Goal: Transaction & Acquisition: Purchase product/service

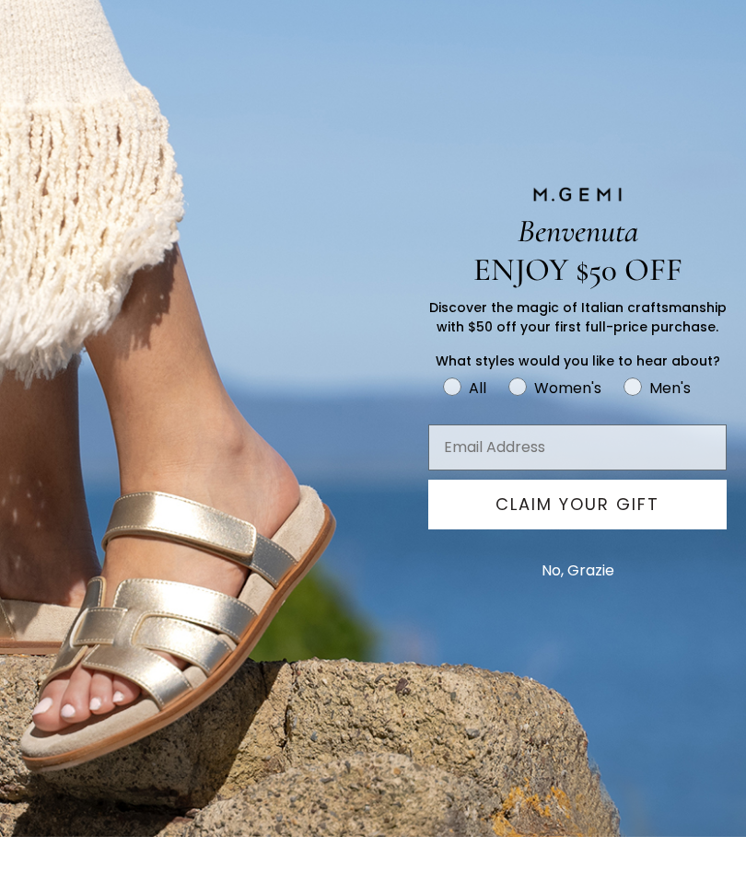
scroll to position [185, 0]
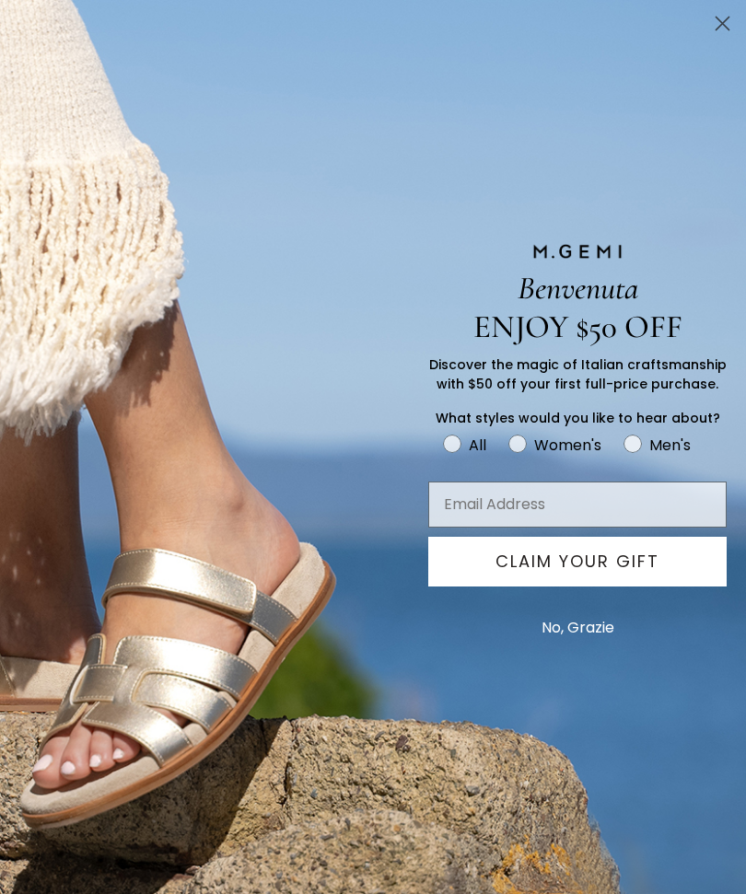
click at [678, 17] on div "Benvenuta ENJOY $50 OFF Discover the magic of Italian craftsmanship with $50 of…" at bounding box center [373, 447] width 718 height 894
click at [708, 34] on icon "Close dialog" at bounding box center [722, 23] width 32 height 32
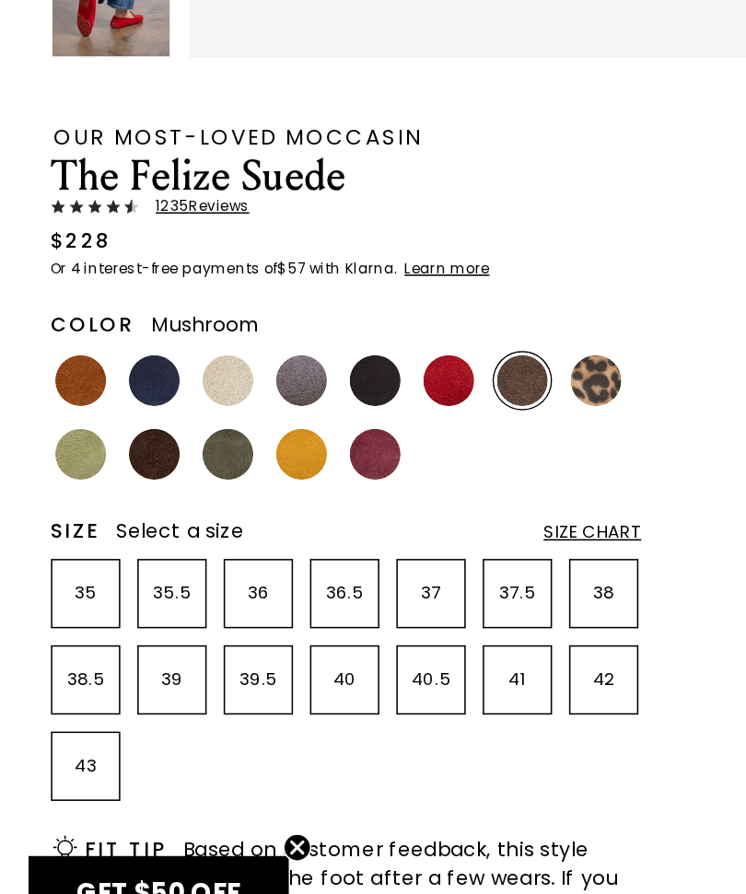
scroll to position [533, 0]
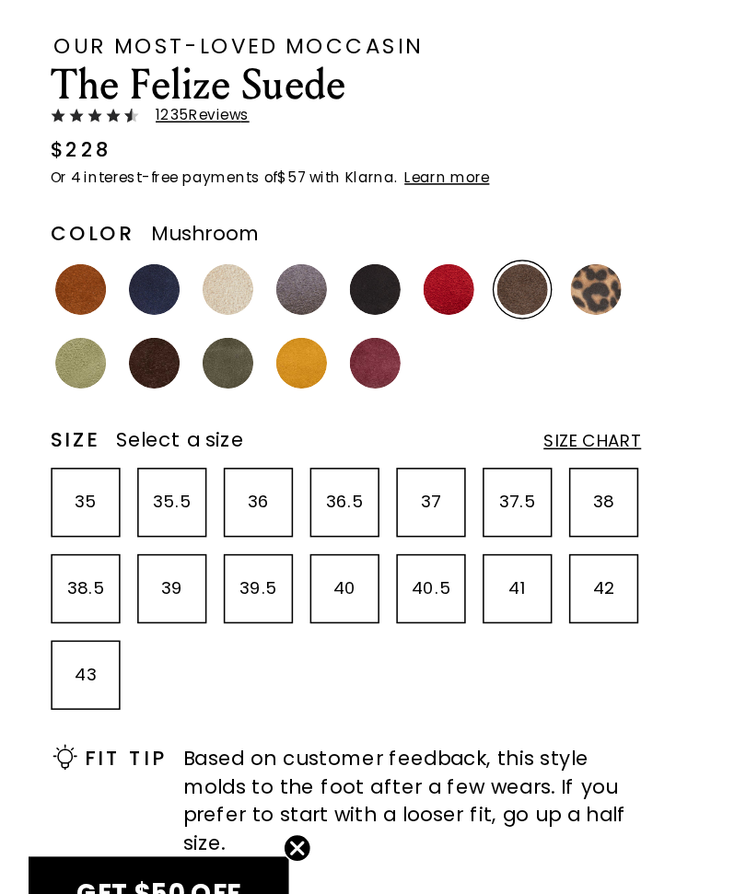
click at [403, 551] on div "Size Chart" at bounding box center [385, 558] width 64 height 15
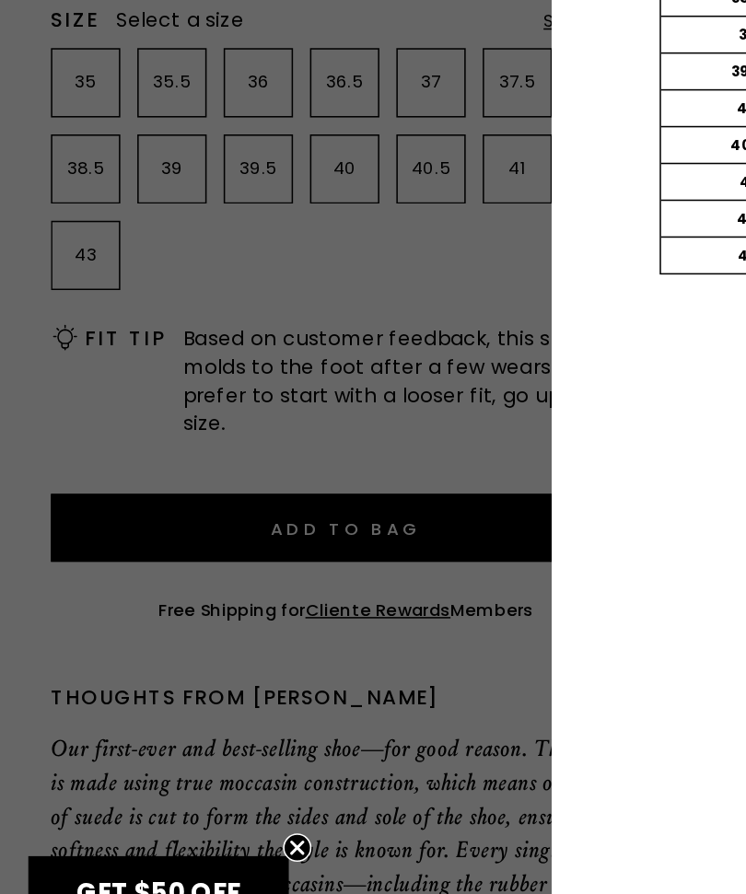
click at [47, 244] on div at bounding box center [373, 447] width 746 height 894
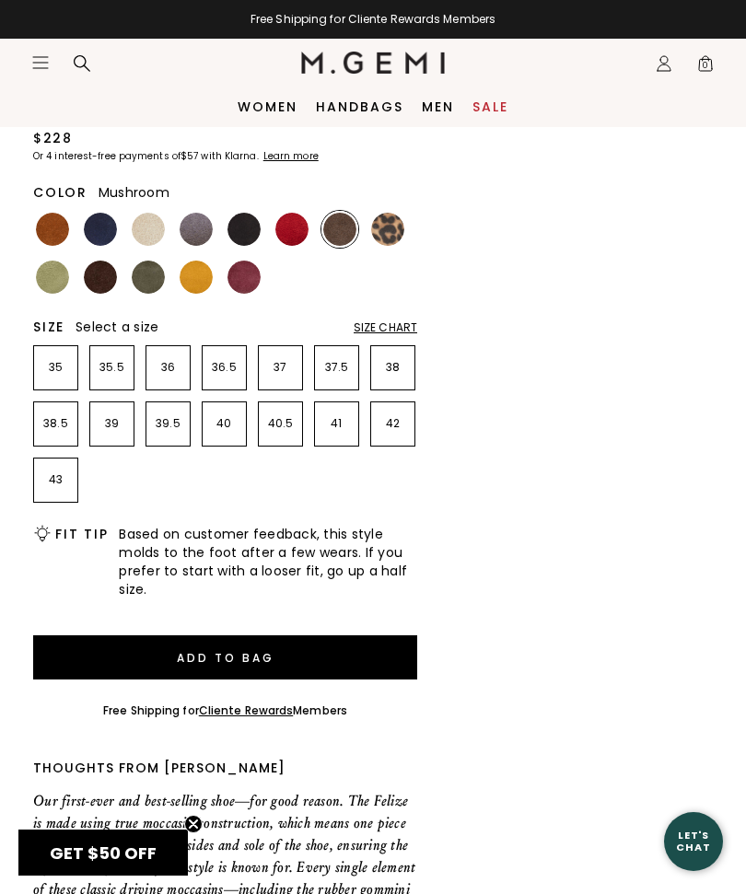
scroll to position [760, 0]
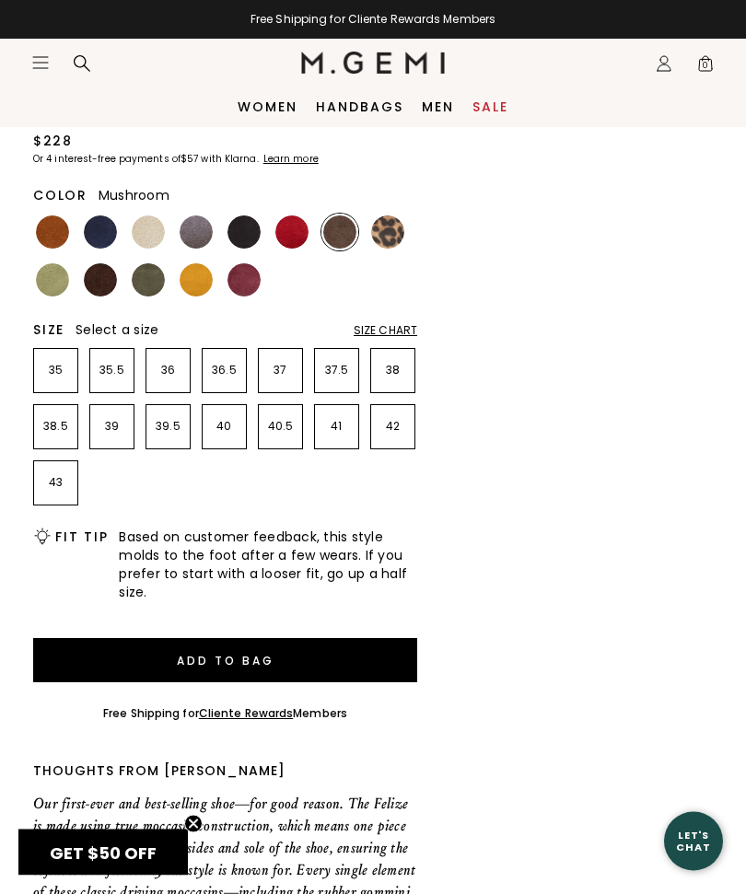
click at [391, 330] on div "Size Chart" at bounding box center [385, 331] width 64 height 15
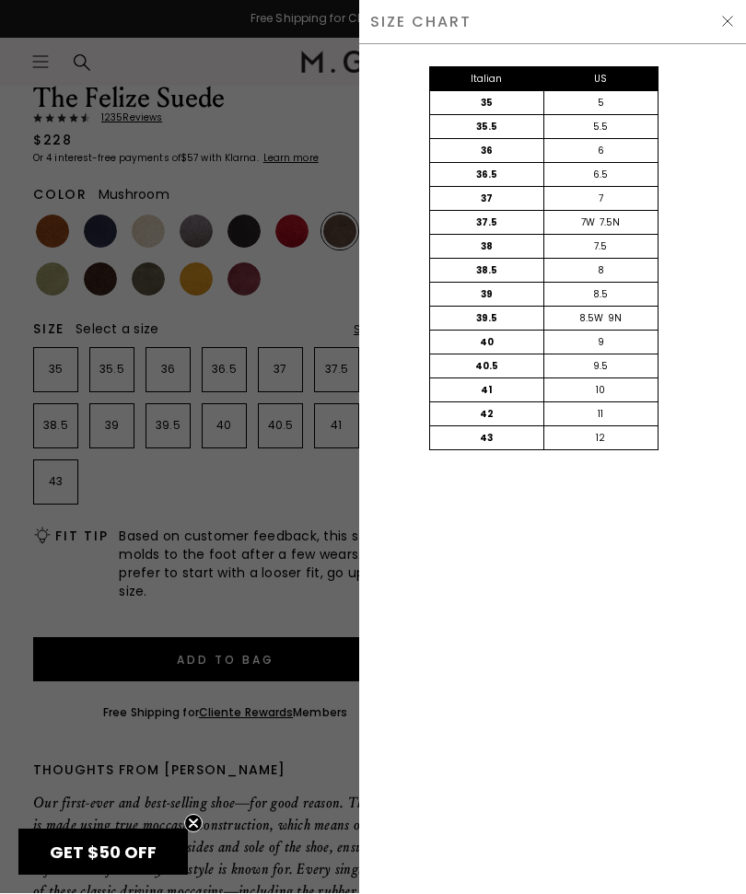
click at [733, 26] on img at bounding box center [727, 22] width 15 height 15
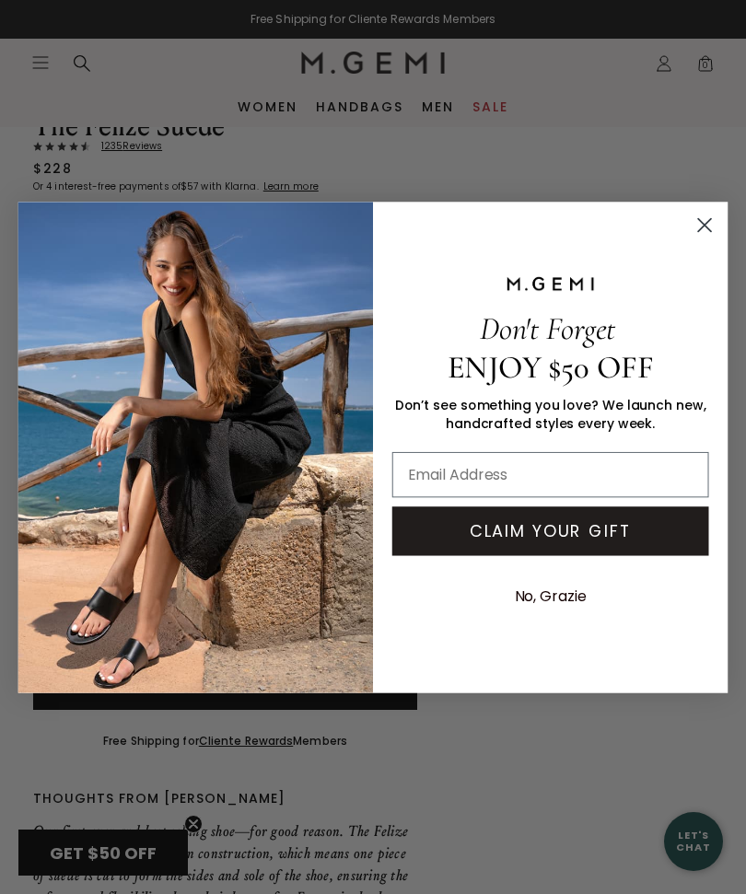
scroll to position [731, 0]
click at [705, 231] on icon "Close dialog" at bounding box center [704, 224] width 13 height 13
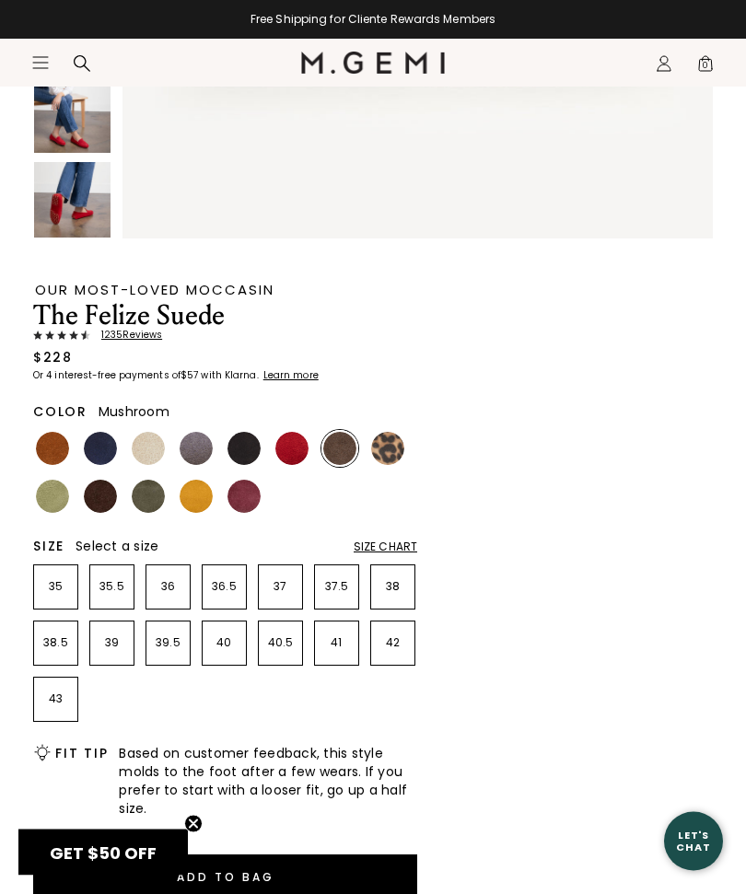
scroll to position [555, 0]
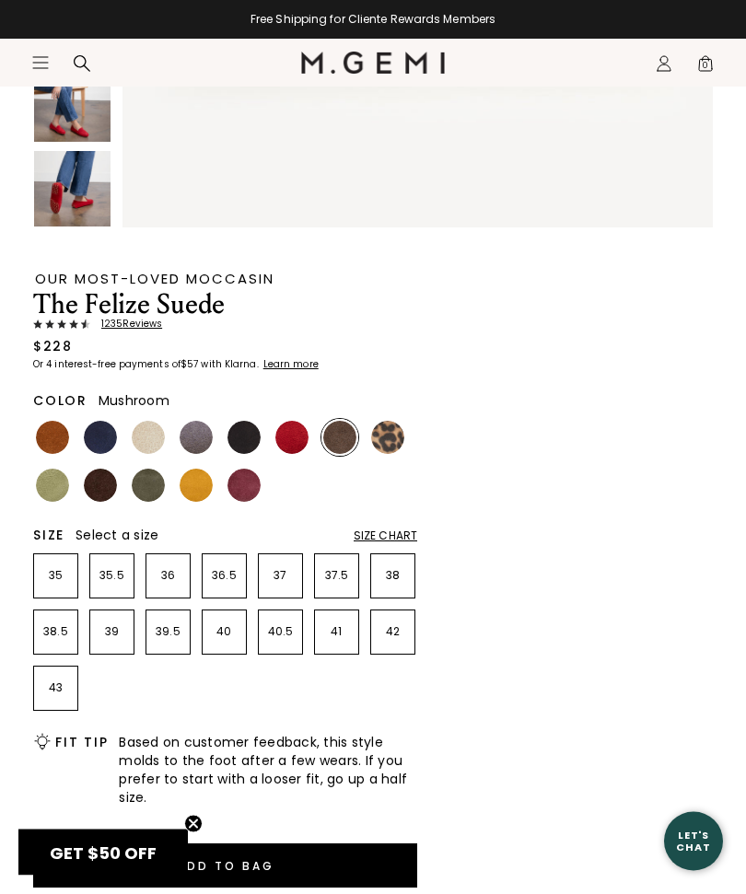
click at [413, 529] on div "Size Chart" at bounding box center [385, 536] width 64 height 15
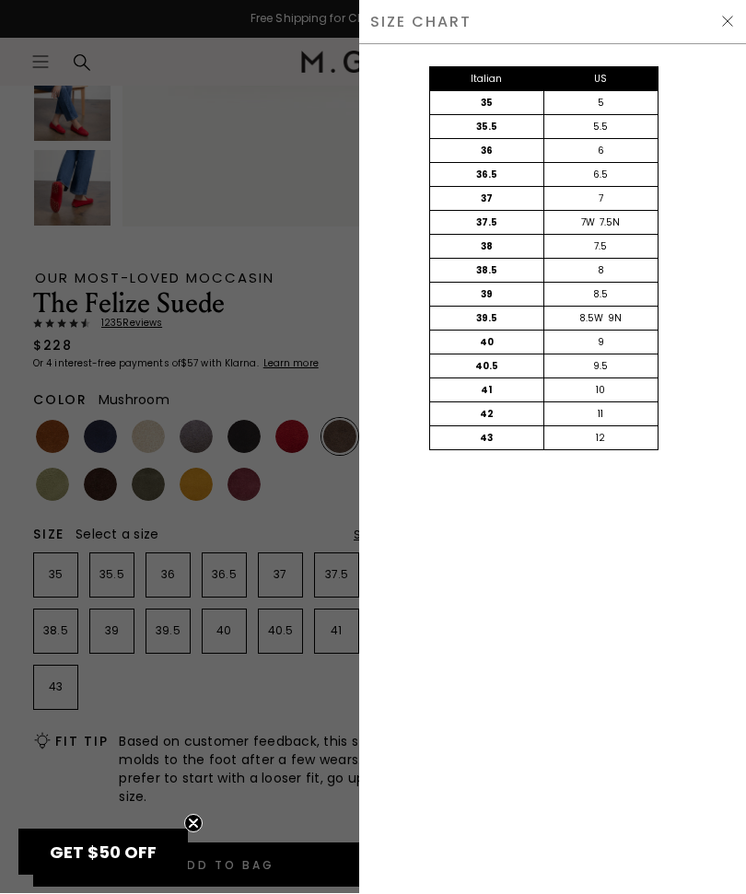
click at [731, 28] on img at bounding box center [727, 22] width 15 height 15
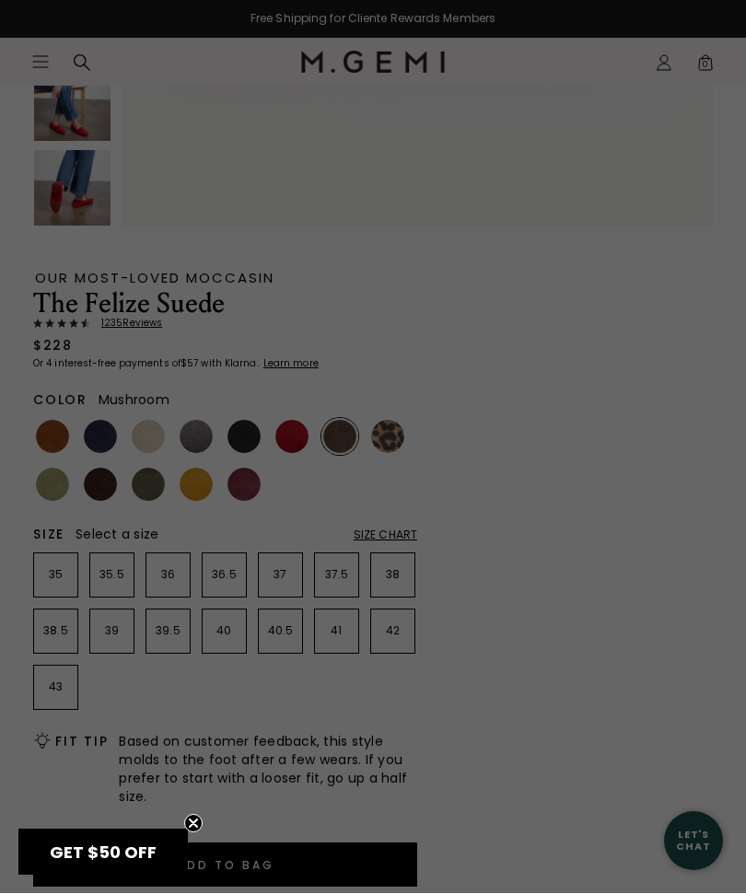
scroll to position [556, 0]
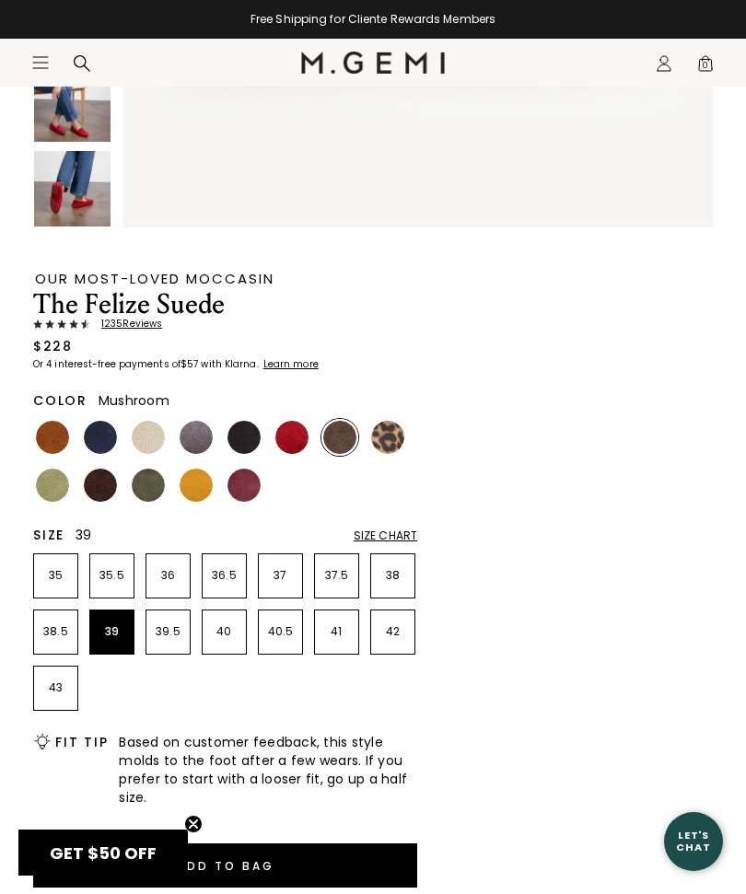
click at [119, 622] on li "39" at bounding box center [111, 631] width 45 height 45
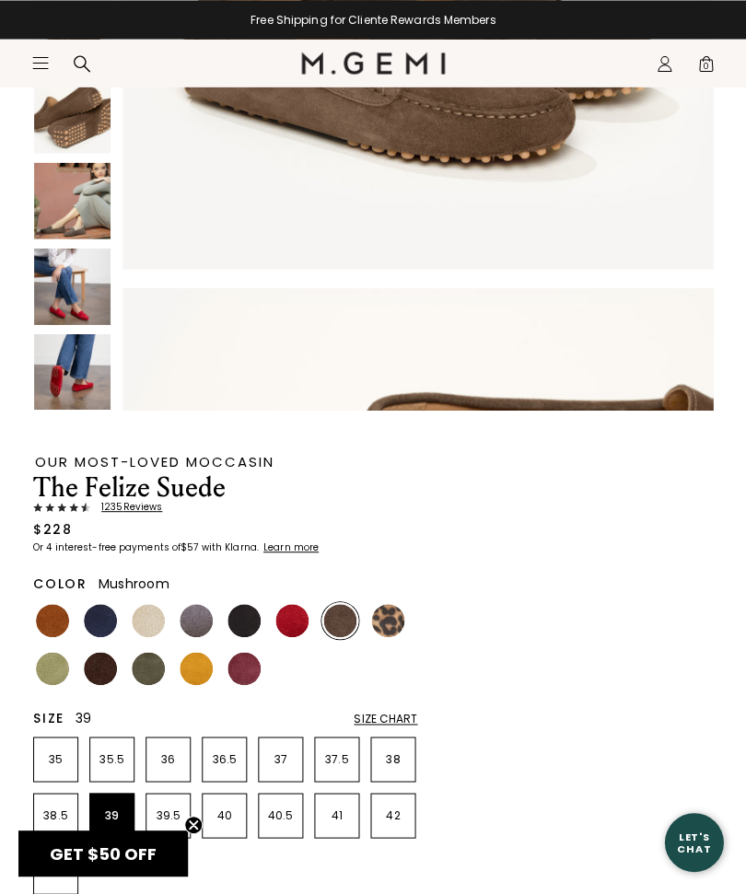
scroll to position [374, 0]
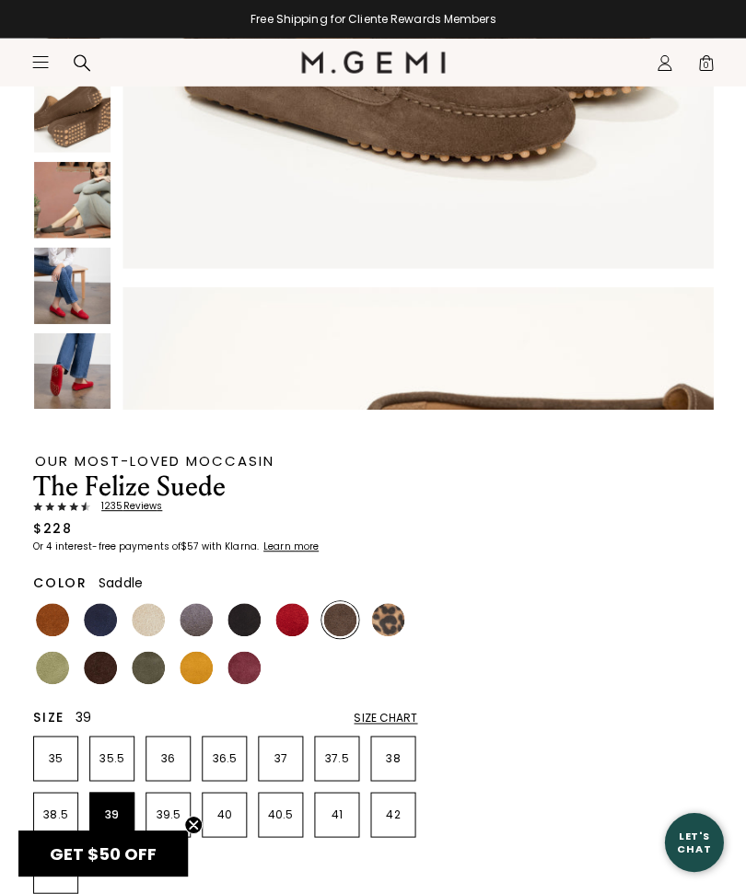
click at [58, 609] on img at bounding box center [52, 619] width 33 height 33
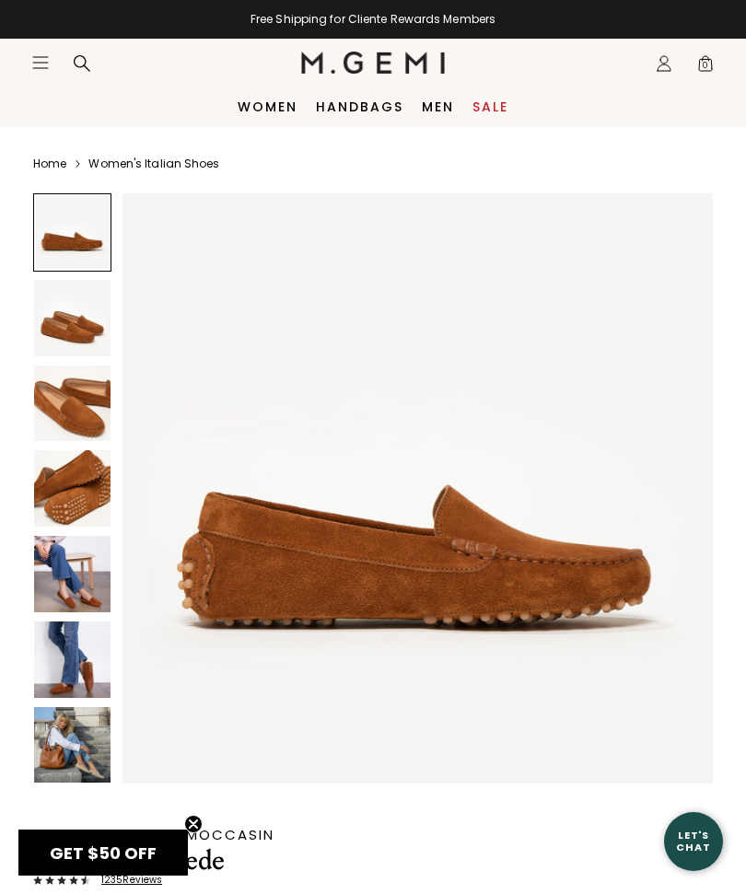
click at [34, 75] on nav "Icons/20x20/hamburger@2x Women Shop All Shoes New Arrivals Bestsellers Essentia…" at bounding box center [166, 63] width 270 height 48
click at [36, 70] on icon "Icons/20x20/hamburger@2x" at bounding box center [40, 62] width 18 height 18
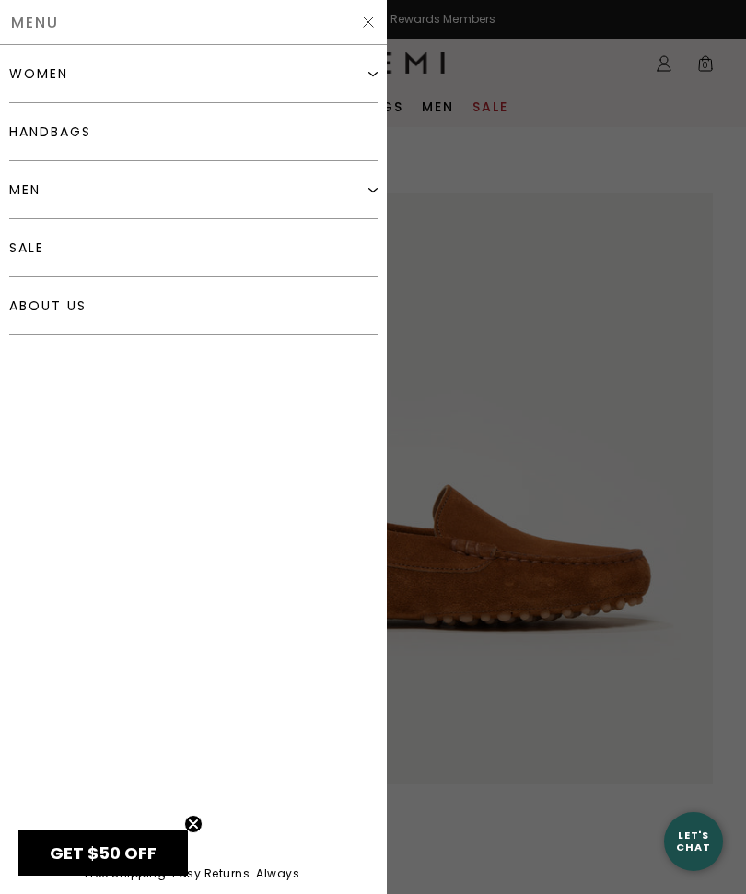
click at [28, 75] on div "women" at bounding box center [38, 73] width 59 height 15
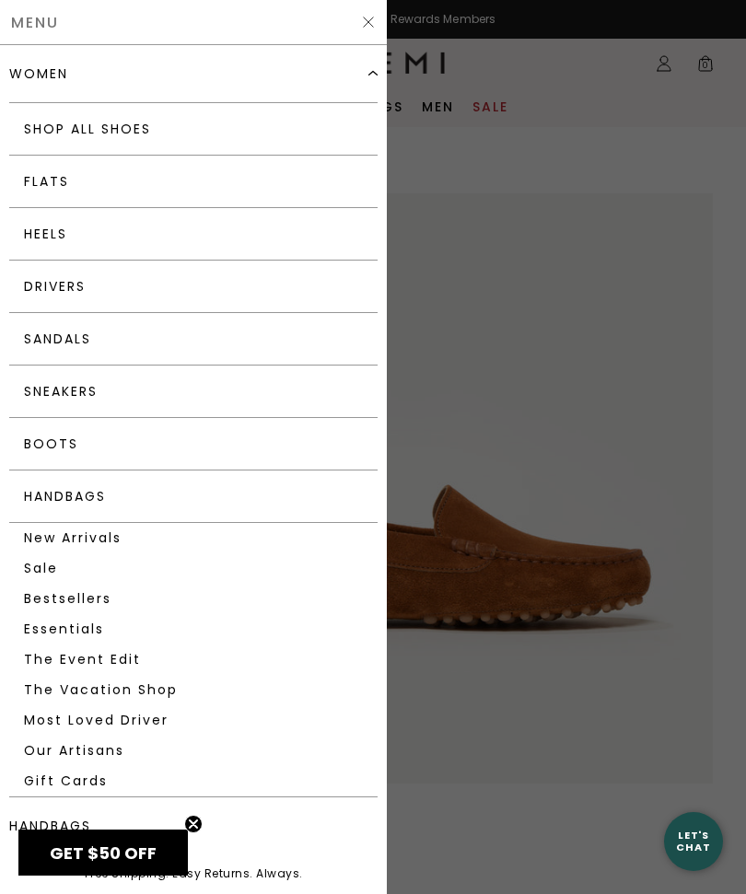
click at [46, 294] on link "Drivers" at bounding box center [193, 287] width 368 height 52
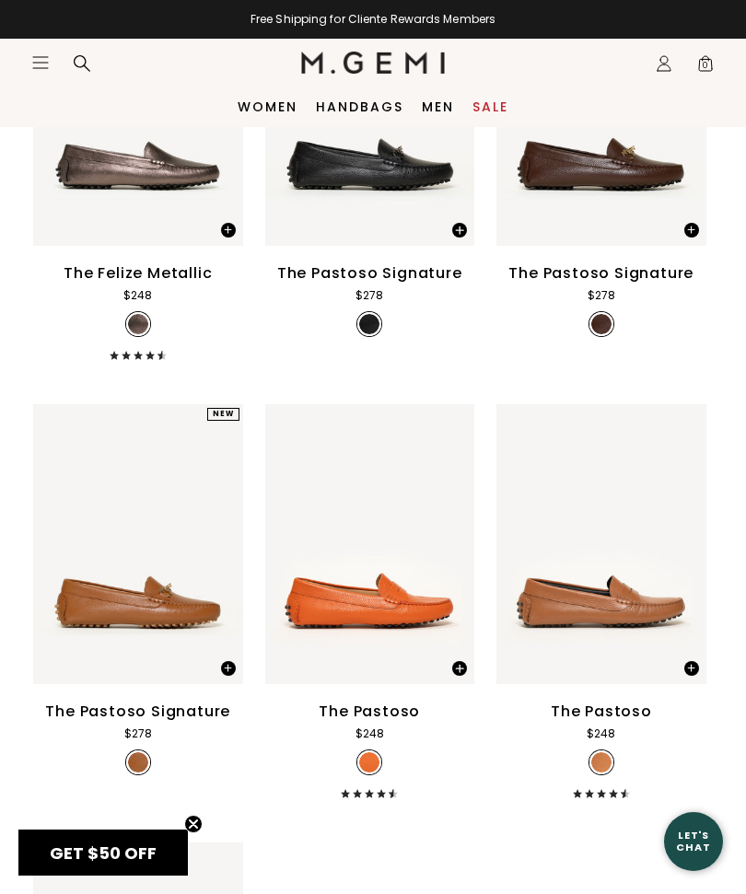
scroll to position [2545, 0]
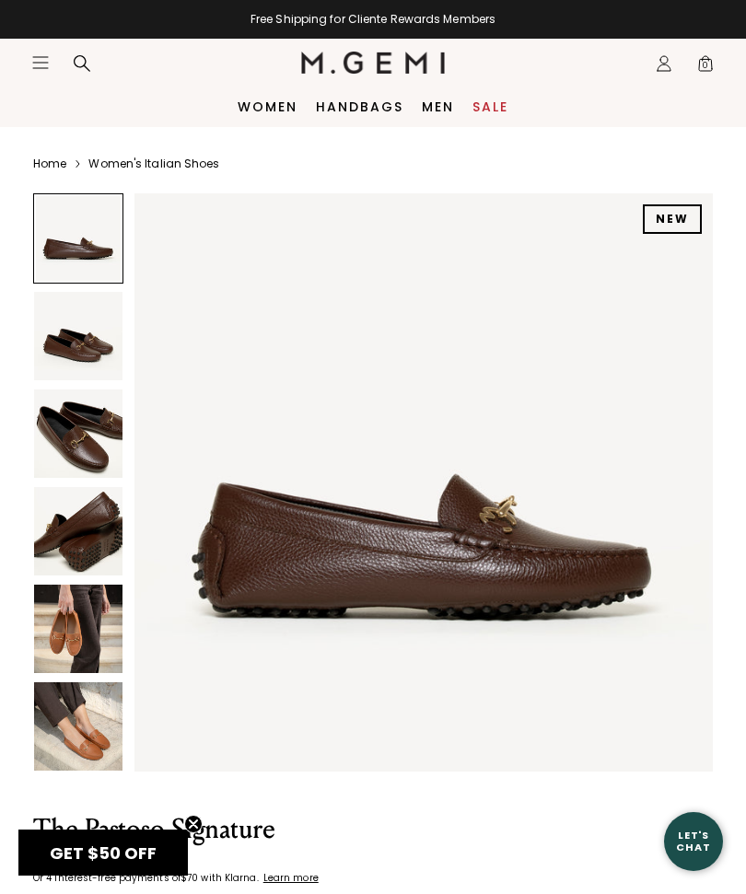
click at [351, 113] on link "Handbags" at bounding box center [359, 106] width 87 height 15
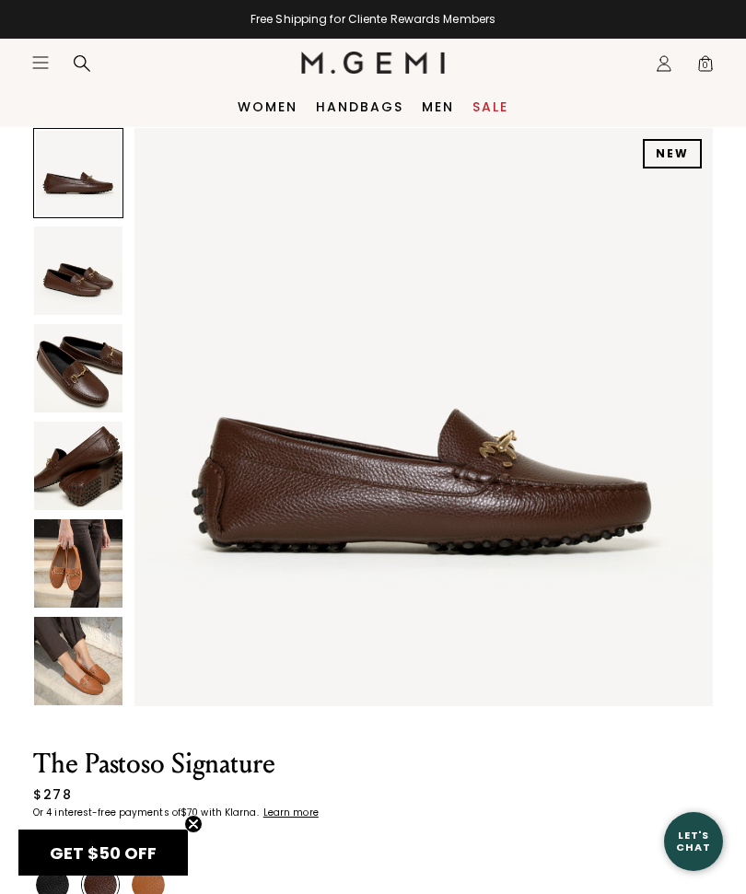
scroll to position [64, 0]
click at [713, 58] on span "0" at bounding box center [705, 67] width 18 height 18
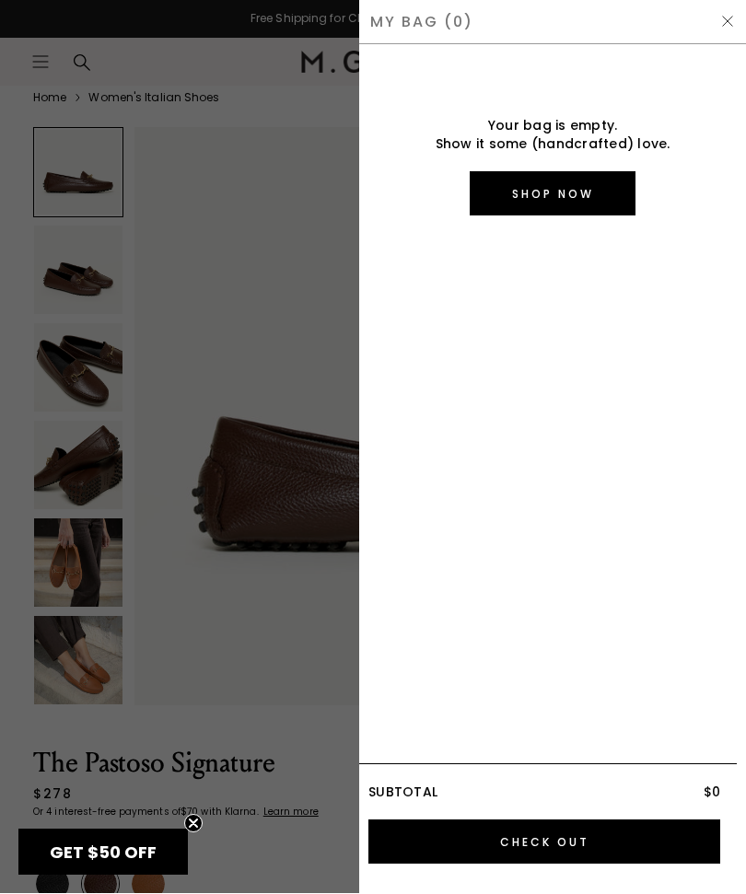
click at [714, 35] on div "My Bag (0)" at bounding box center [552, 22] width 387 height 45
click at [720, 24] on img at bounding box center [727, 22] width 15 height 15
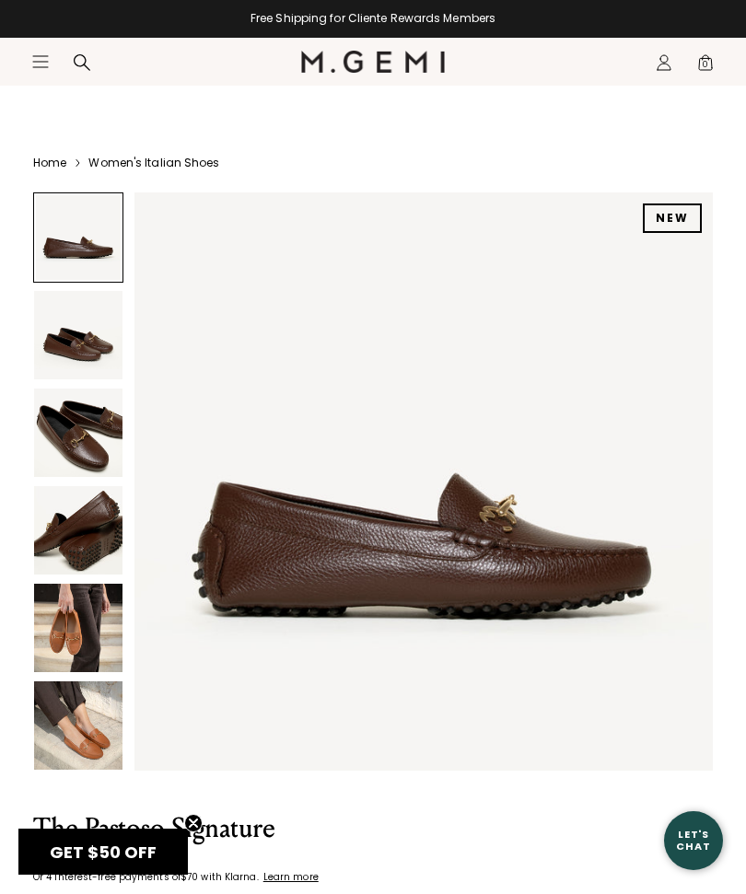
scroll to position [65, 0]
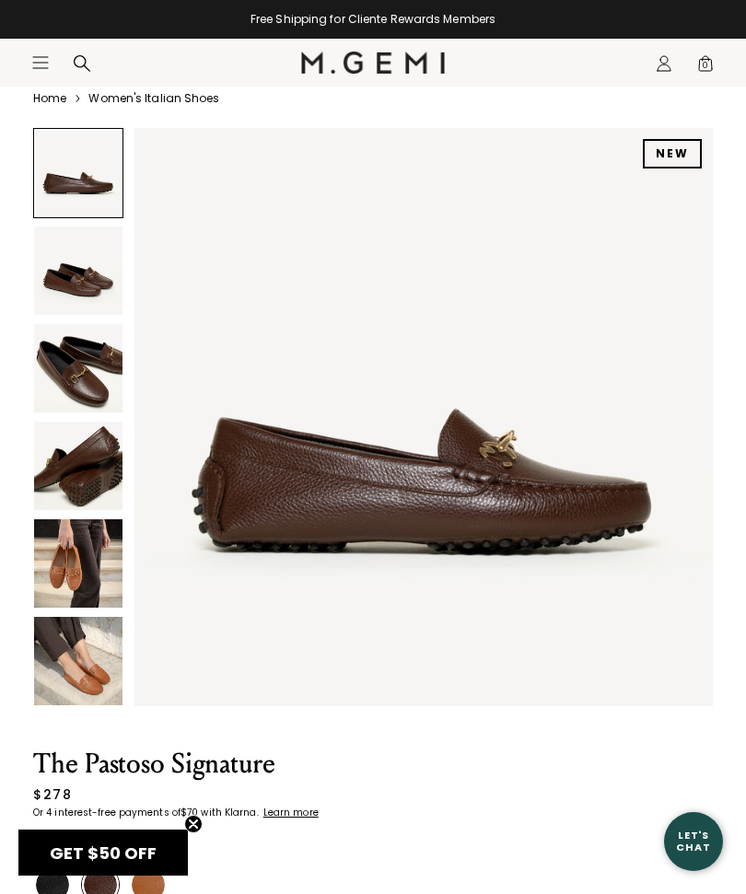
click at [33, 69] on icon "Icons/20x20/hamburger@2x" at bounding box center [40, 62] width 18 height 18
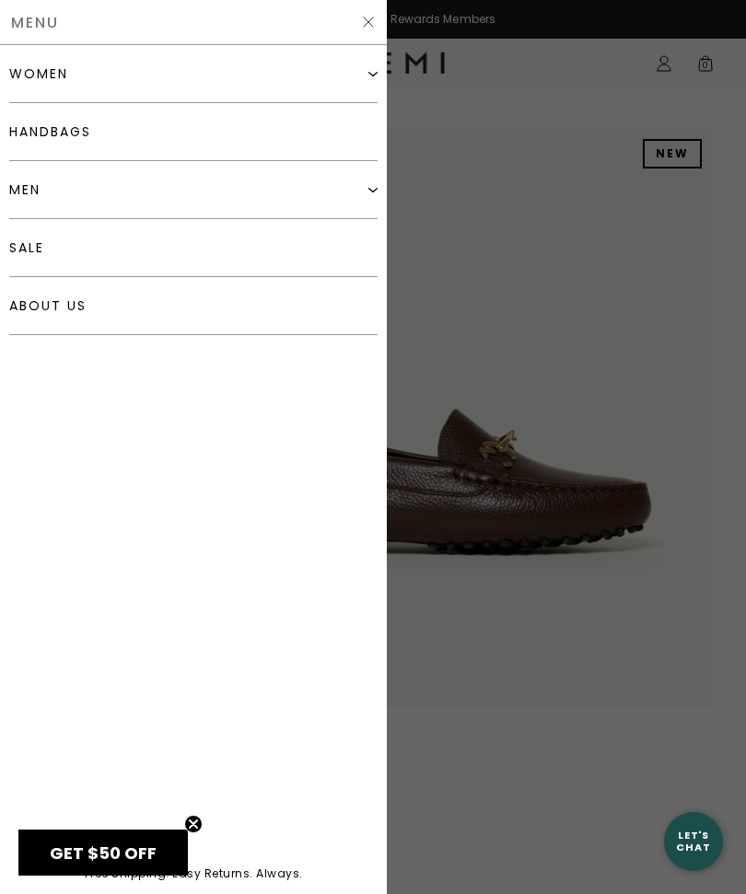
click at [31, 86] on div "women" at bounding box center [193, 74] width 368 height 58
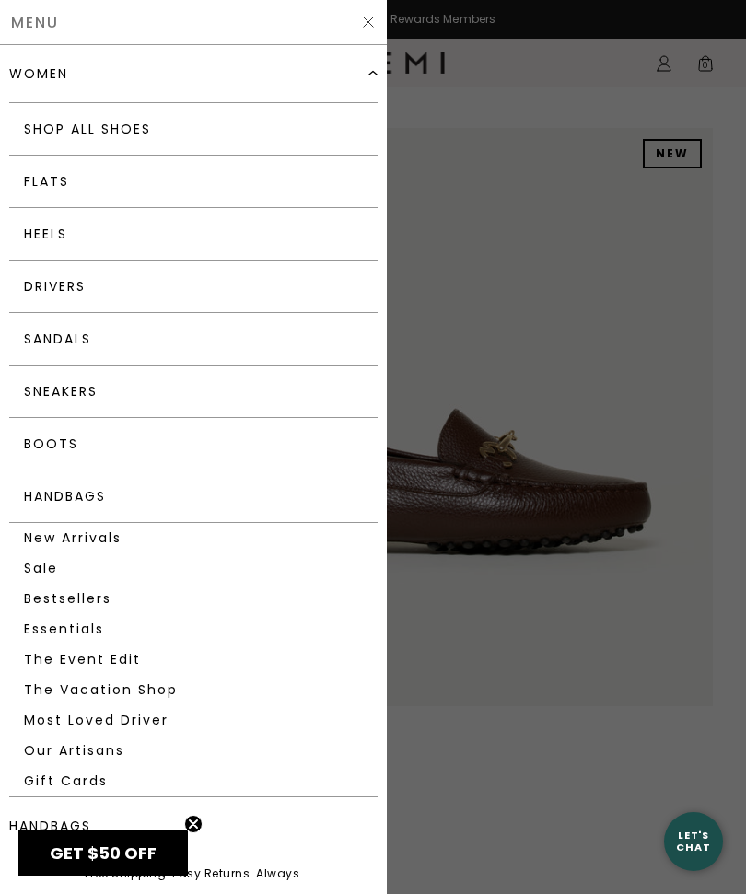
click at [29, 183] on link "Flats" at bounding box center [193, 182] width 368 height 52
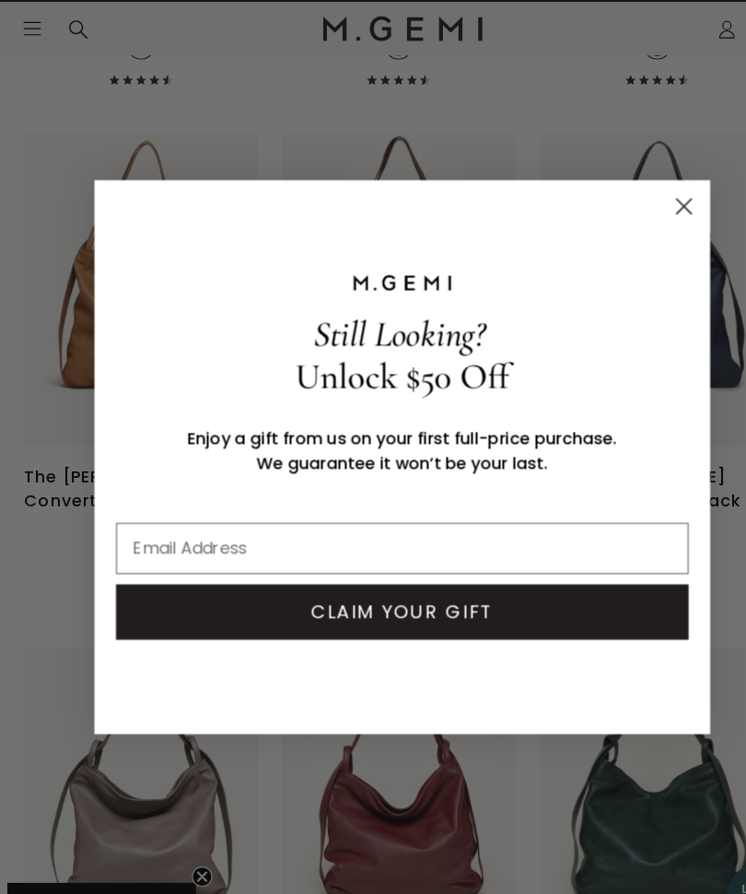
scroll to position [3753, 0]
click at [612, 206] on circle "Close dialog" at bounding box center [625, 221] width 30 height 30
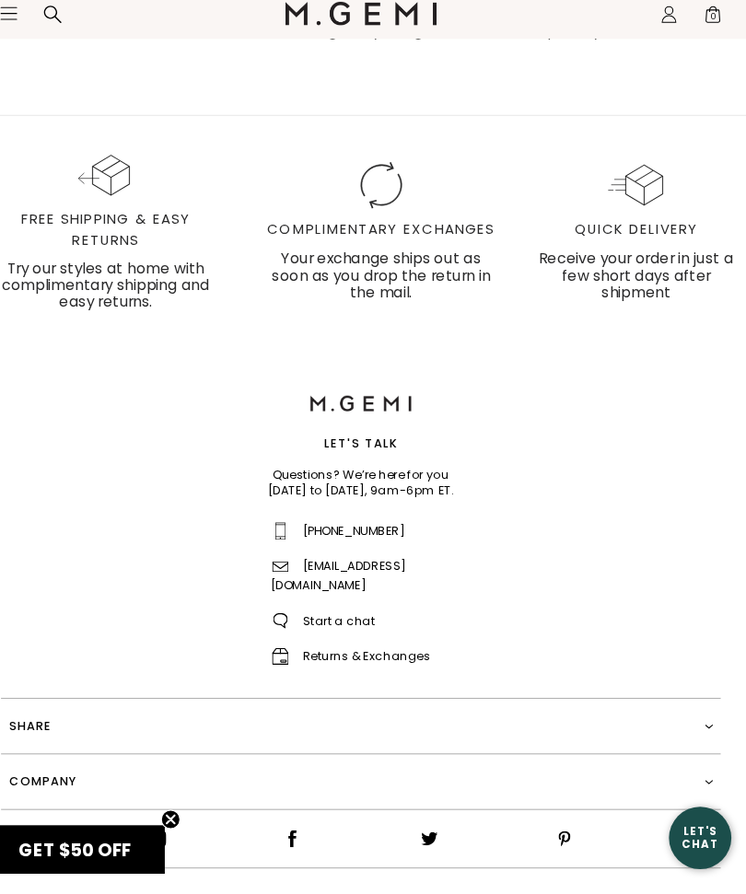
scroll to position [5707, 0]
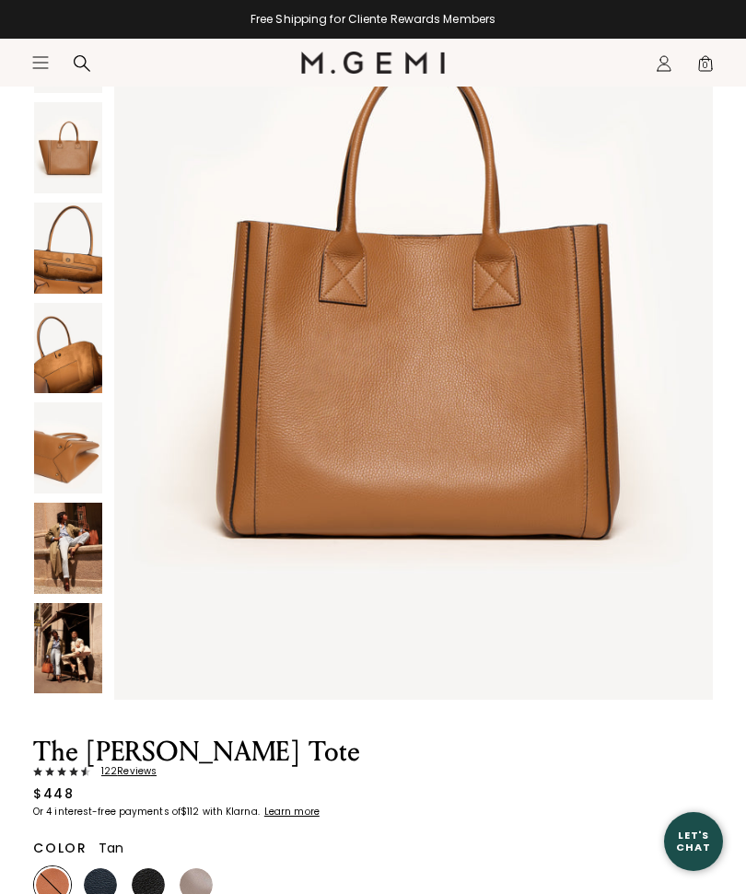
scroll to position [305, 0]
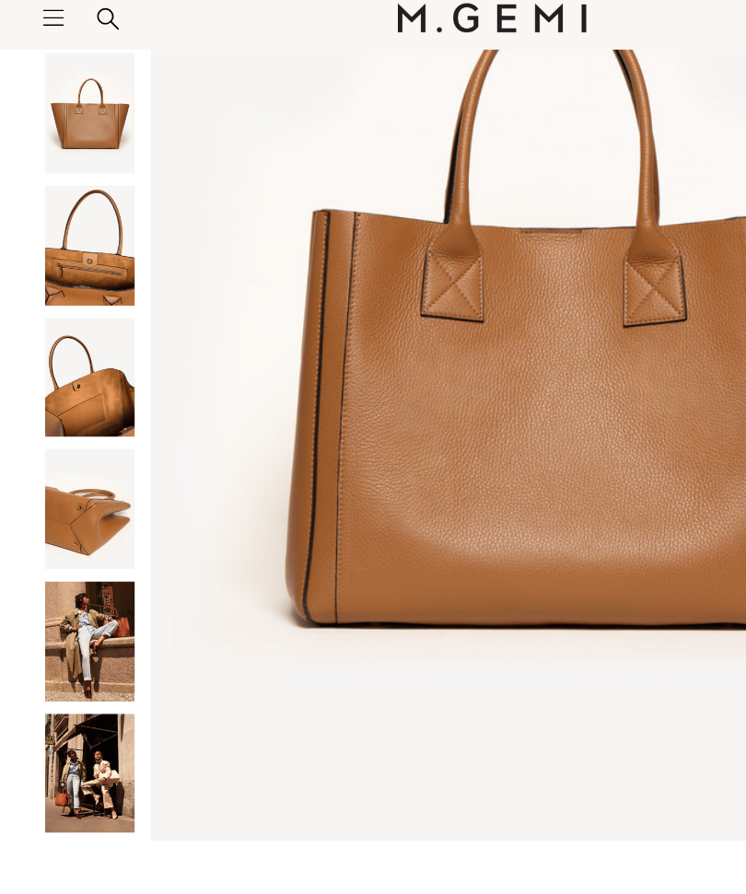
click at [53, 296] on img at bounding box center [68, 335] width 68 height 91
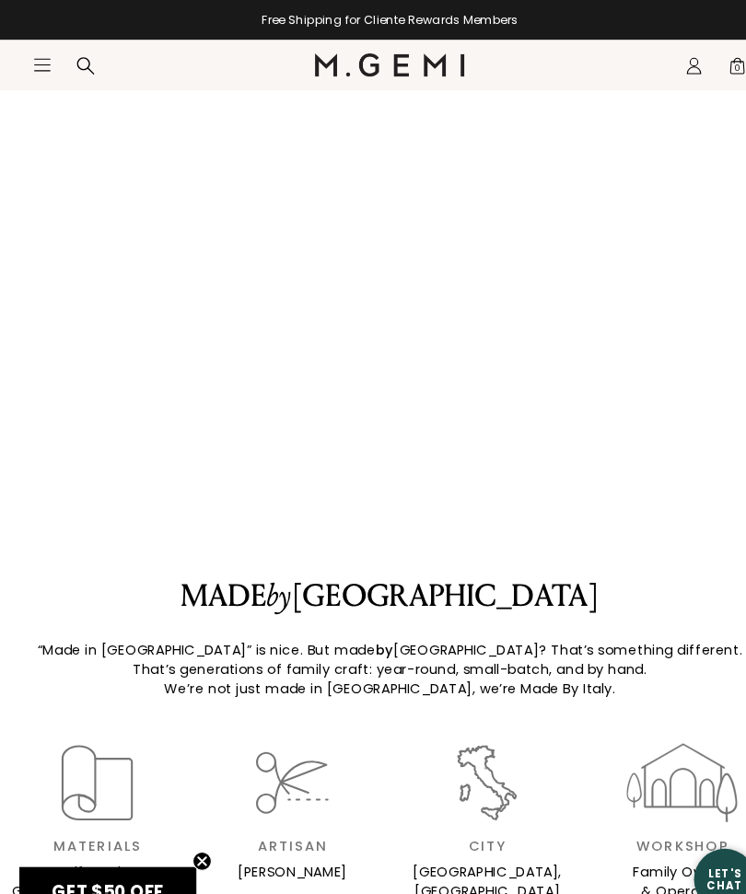
scroll to position [2394, 0]
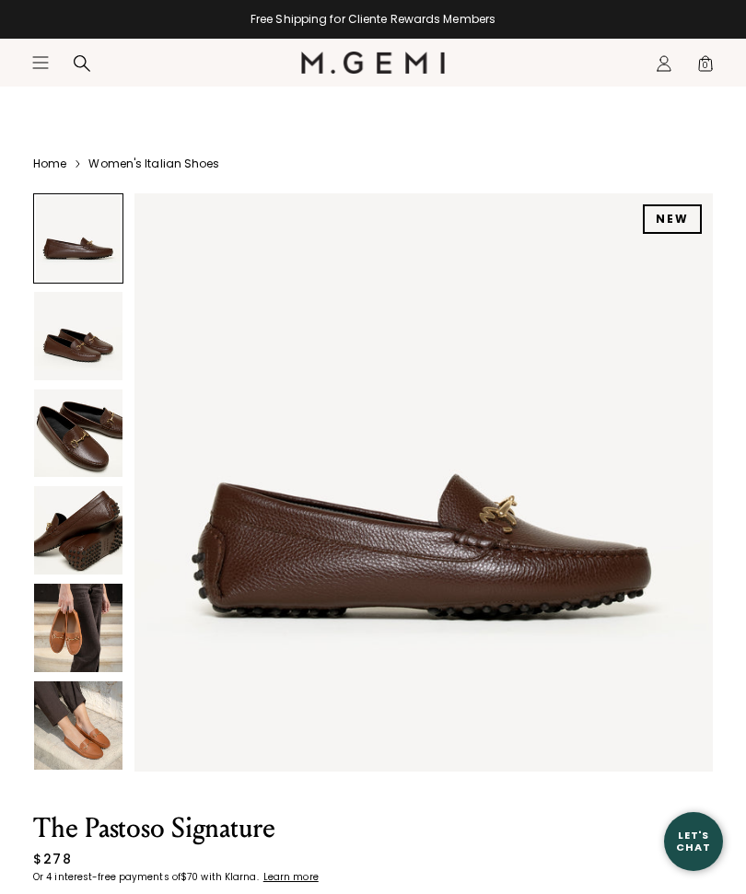
scroll to position [1, 0]
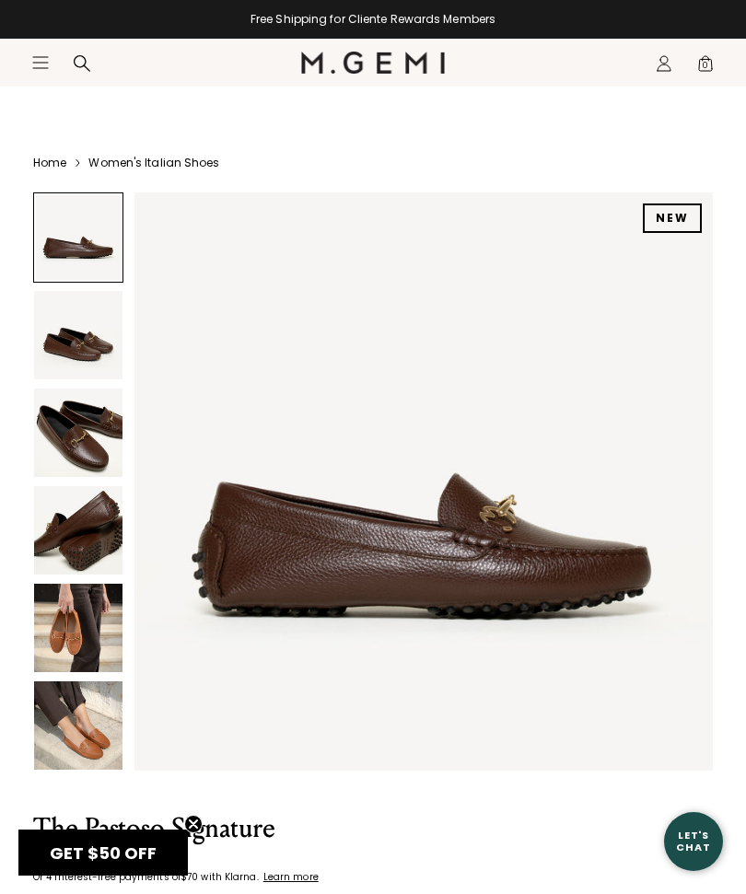
click at [37, 45] on nav "Icons/20x20/hamburger@2x Women Shop All Shoes New Arrivals Bestsellers Essentia…" at bounding box center [166, 63] width 270 height 48
click at [13, 75] on header "Icons/20x20/hamburger@2x Women Shop All Shoes New Arrivals Bestsellers Essentia…" at bounding box center [373, 63] width 746 height 48
click at [35, 63] on icon "Open site menu" at bounding box center [40, 62] width 15 height 11
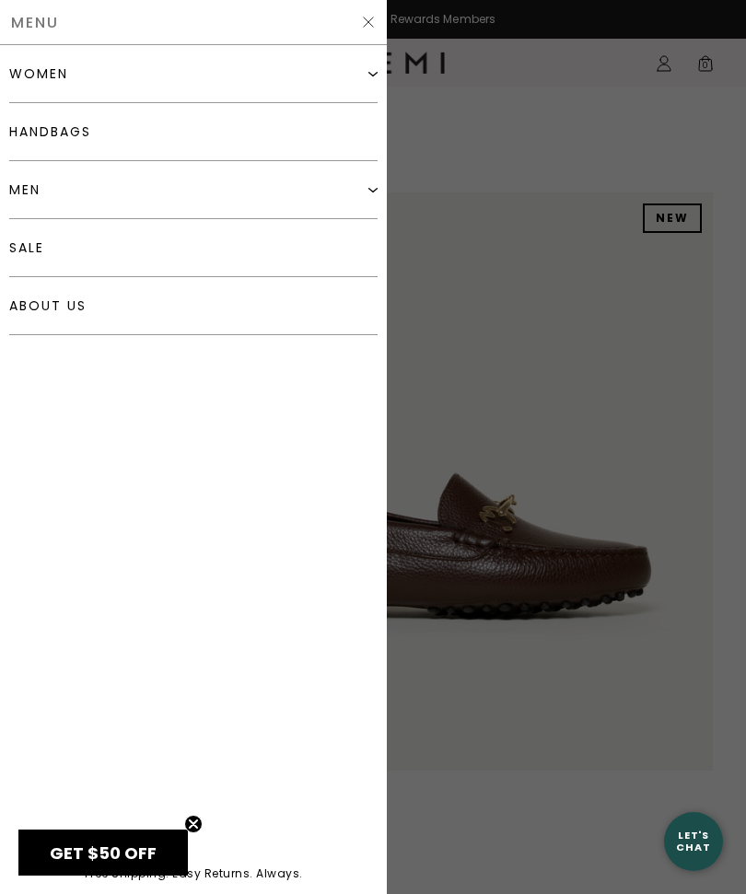
click at [32, 66] on div "women" at bounding box center [38, 73] width 59 height 15
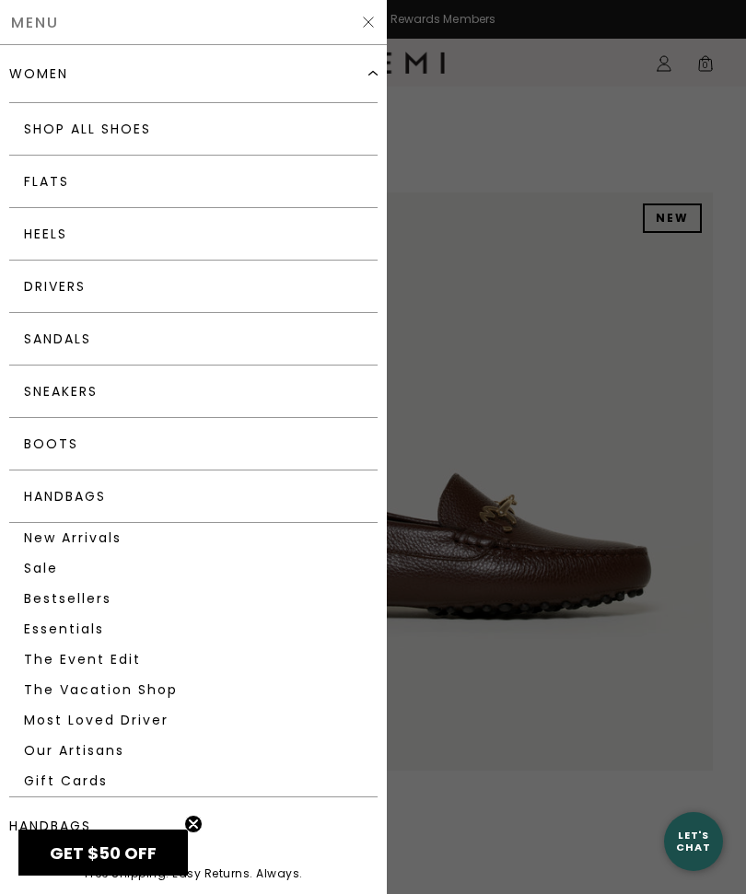
click at [46, 284] on link "Drivers" at bounding box center [193, 287] width 368 height 52
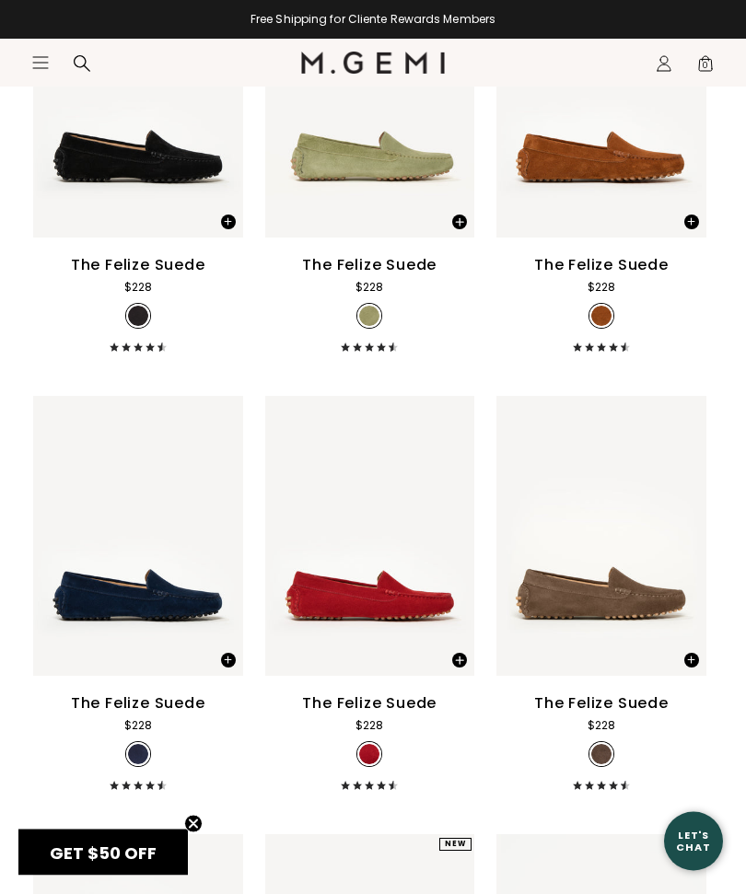
scroll to position [1240, 0]
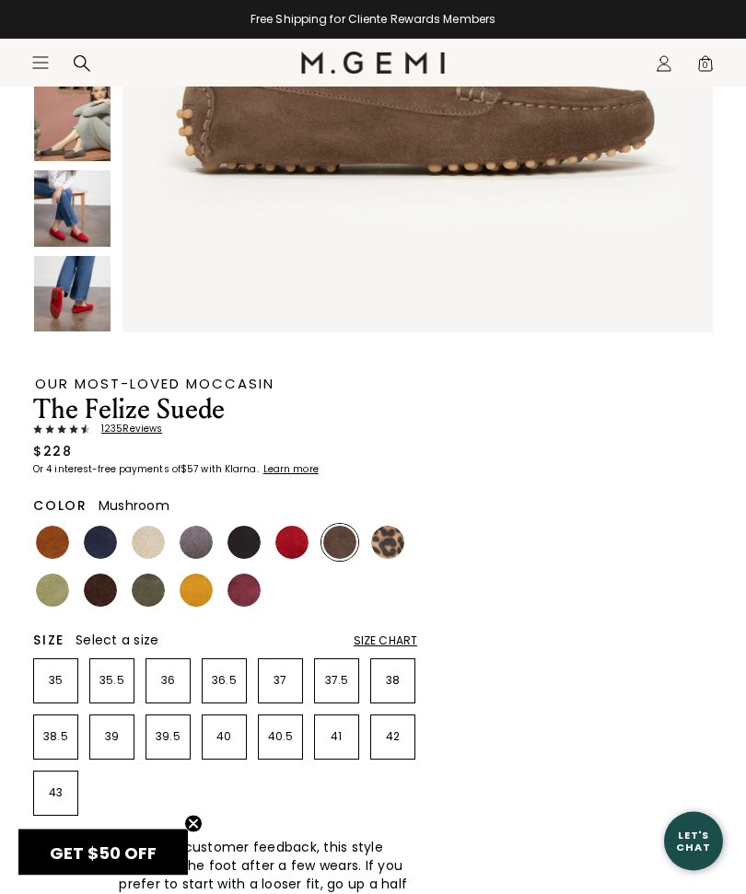
scroll to position [451, 0]
click at [116, 733] on p "39" at bounding box center [111, 736] width 43 height 15
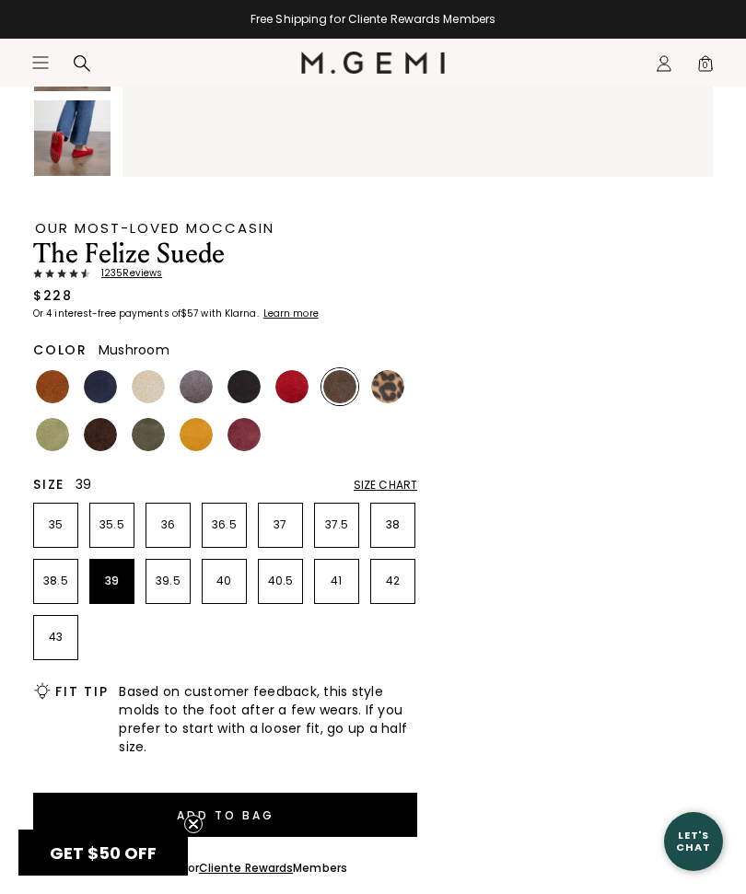
scroll to position [659, 0]
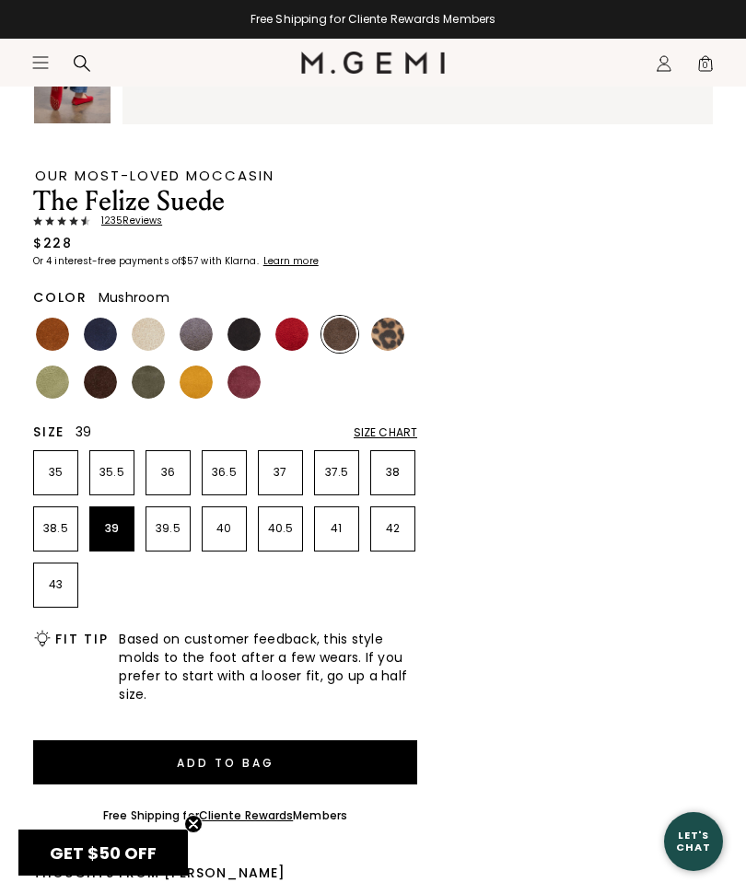
click at [395, 416] on div "Our Most-Loved Moccasin The Felize Suede 1235 Review s $228 Or 4 interest-free …" at bounding box center [225, 737] width 384 height 1211
click at [386, 430] on div "Size Chart" at bounding box center [385, 432] width 64 height 15
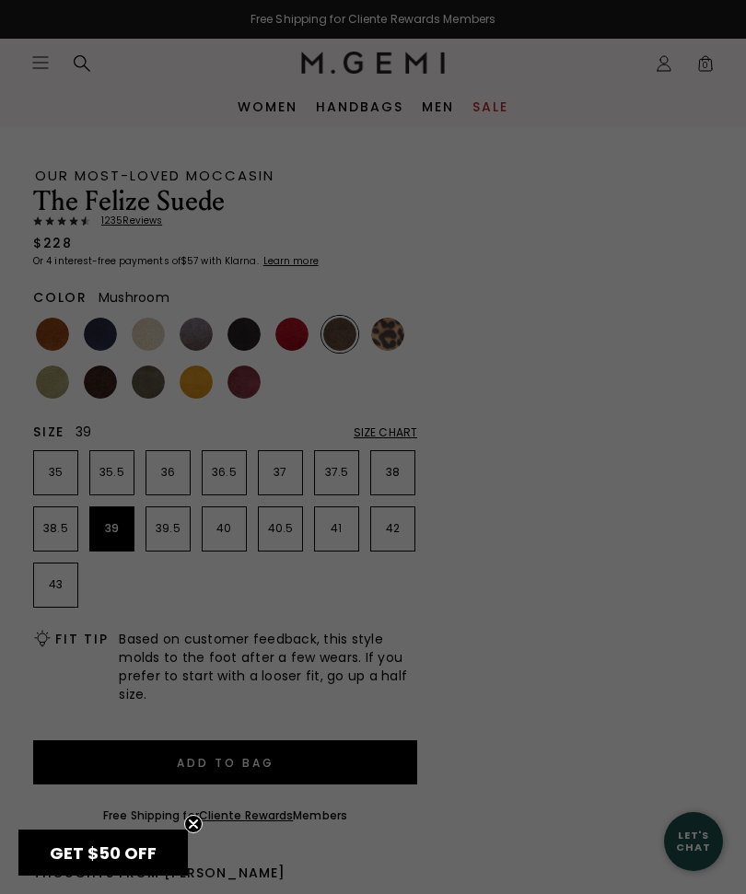
scroll to position [0, 0]
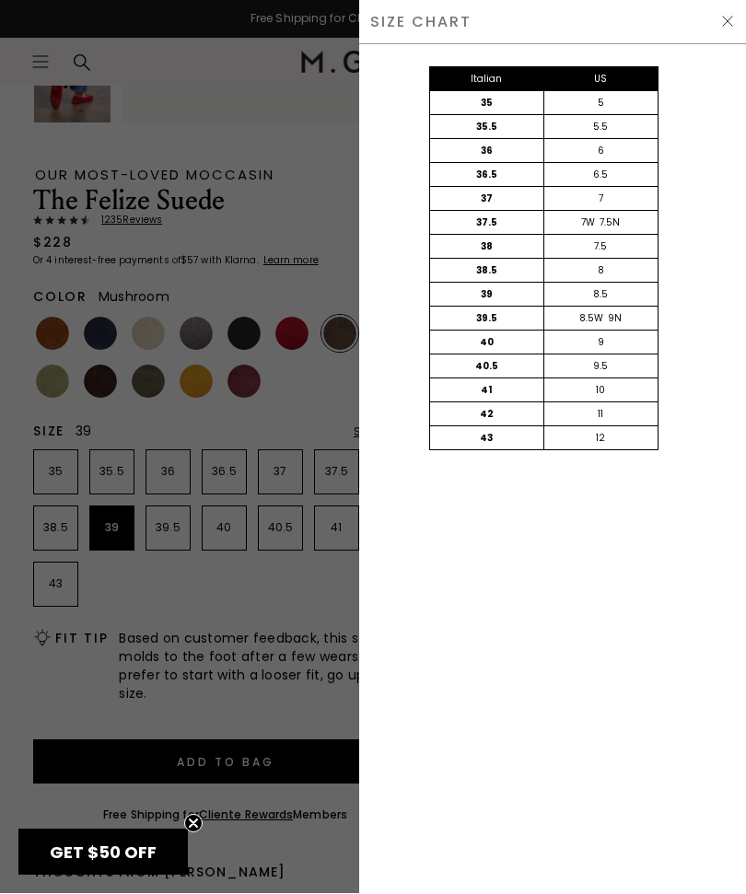
click at [634, 528] on div "Italian US 35 5 35.5 5.5 36 6 36.5 6.5 37 7 37.5 7W 7.5N 38 7.5 38.5 8 39 8.5 3…" at bounding box center [552, 469] width 387 height 849
click at [248, 221] on div at bounding box center [373, 447] width 746 height 894
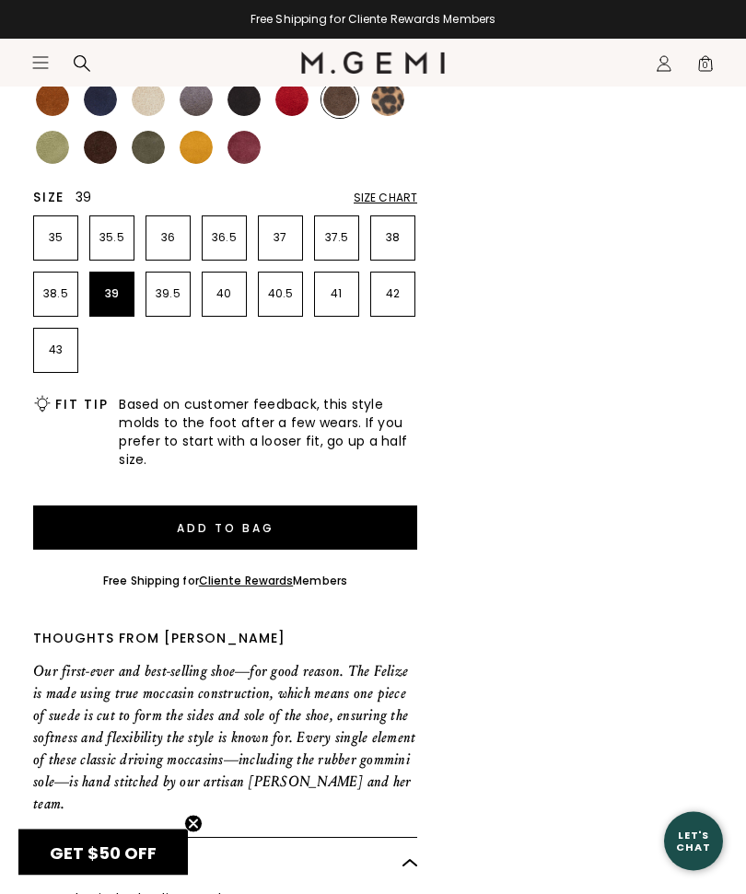
scroll to position [906, 0]
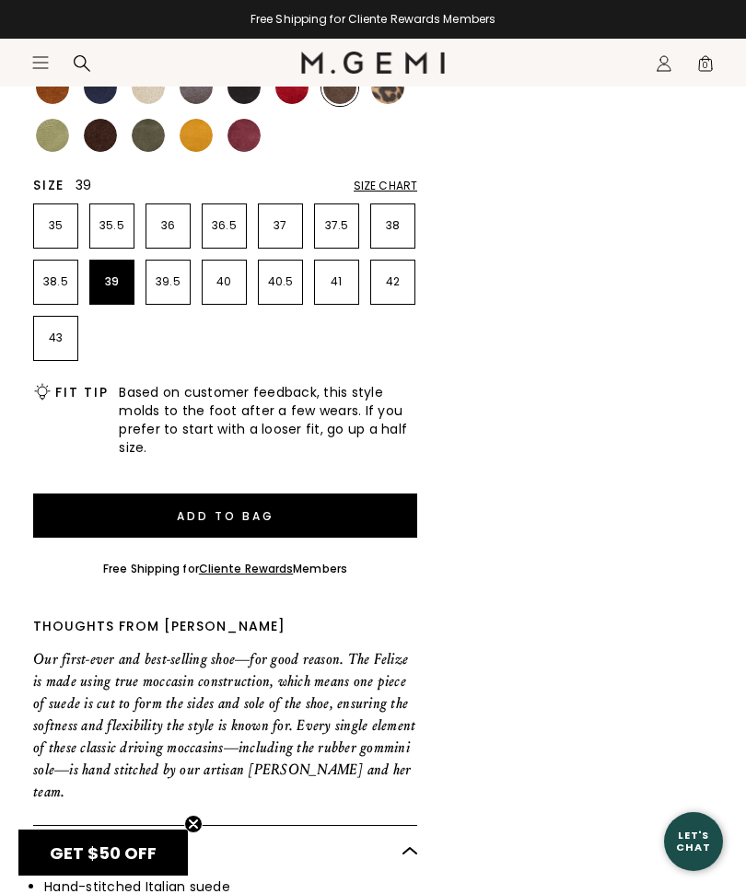
click at [113, 525] on button "Add to Bag" at bounding box center [225, 515] width 384 height 44
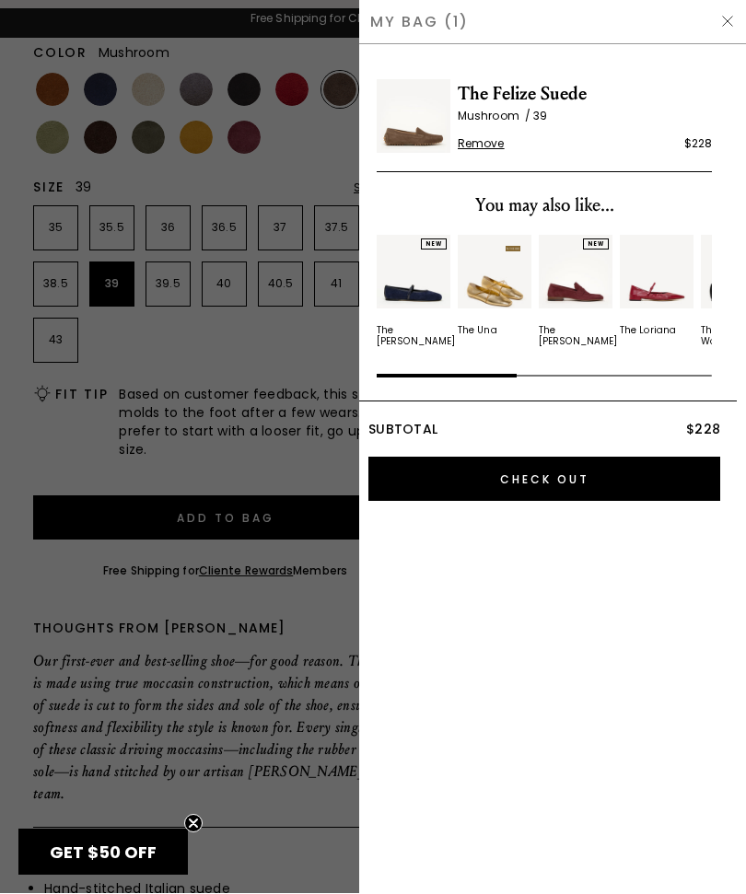
scroll to position [0, 0]
click at [229, 362] on div at bounding box center [373, 447] width 746 height 894
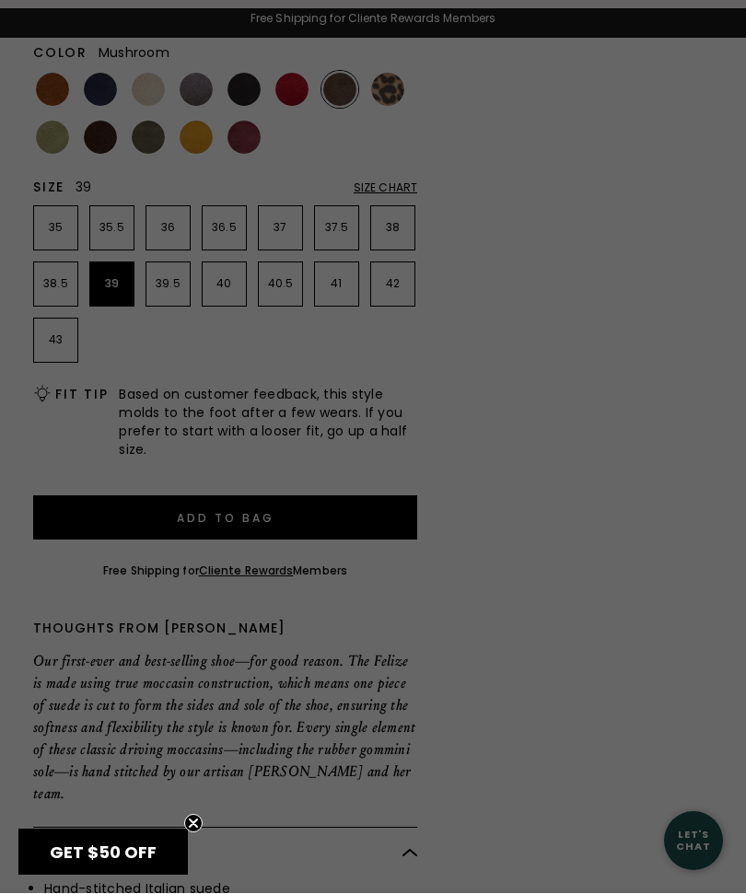
scroll to position [906, 0]
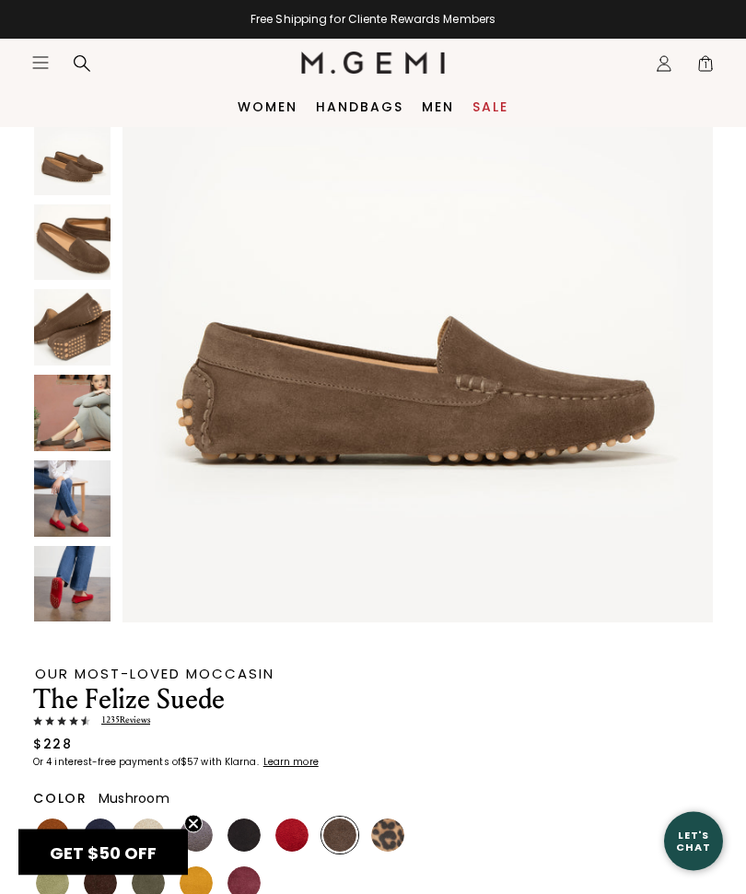
click at [41, 66] on icon "Icons/20x20/hamburger@2x" at bounding box center [40, 62] width 18 height 18
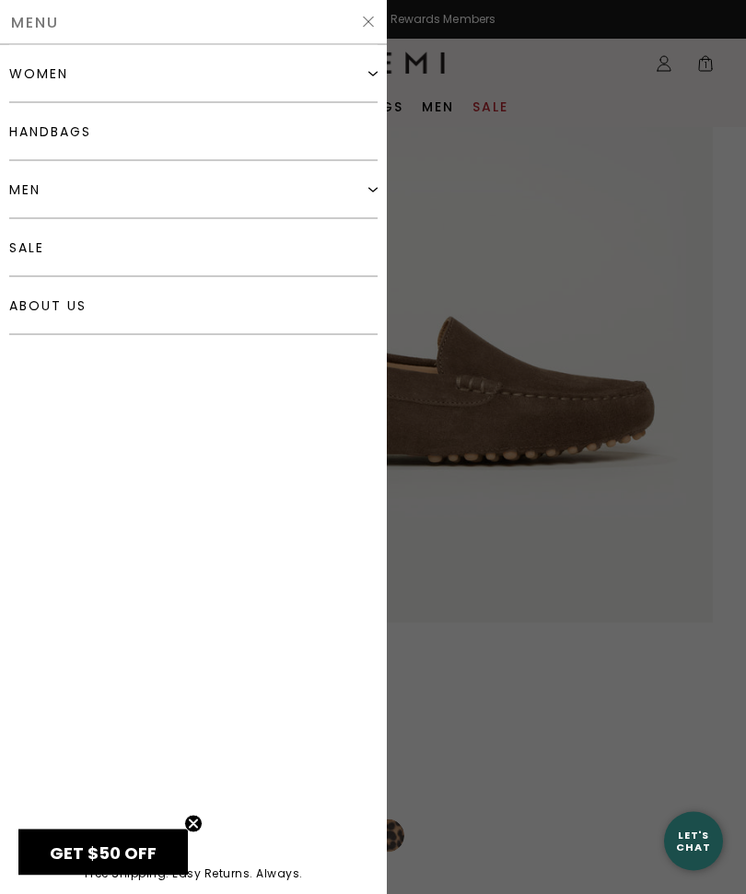
scroll to position [161, 0]
click at [31, 246] on link "sale" at bounding box center [193, 248] width 368 height 58
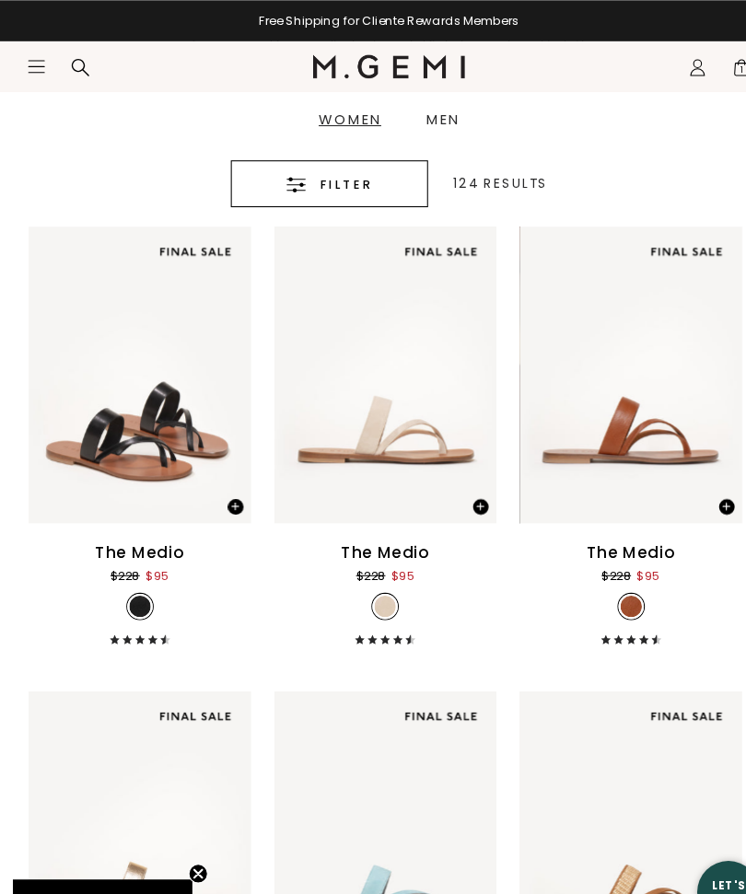
scroll to position [280, 0]
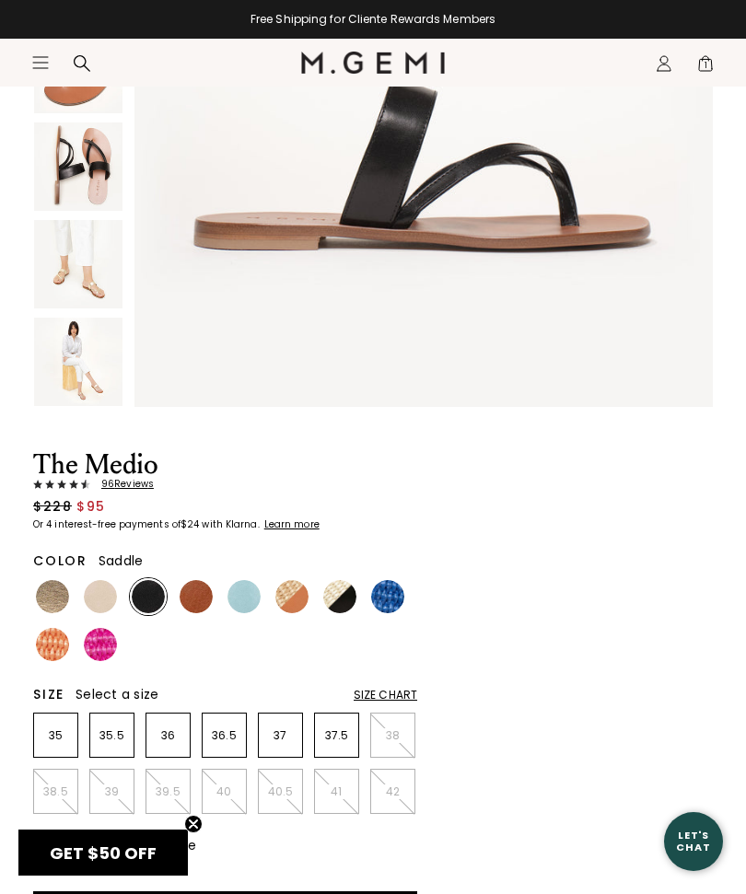
click at [191, 599] on img at bounding box center [196, 596] width 33 height 33
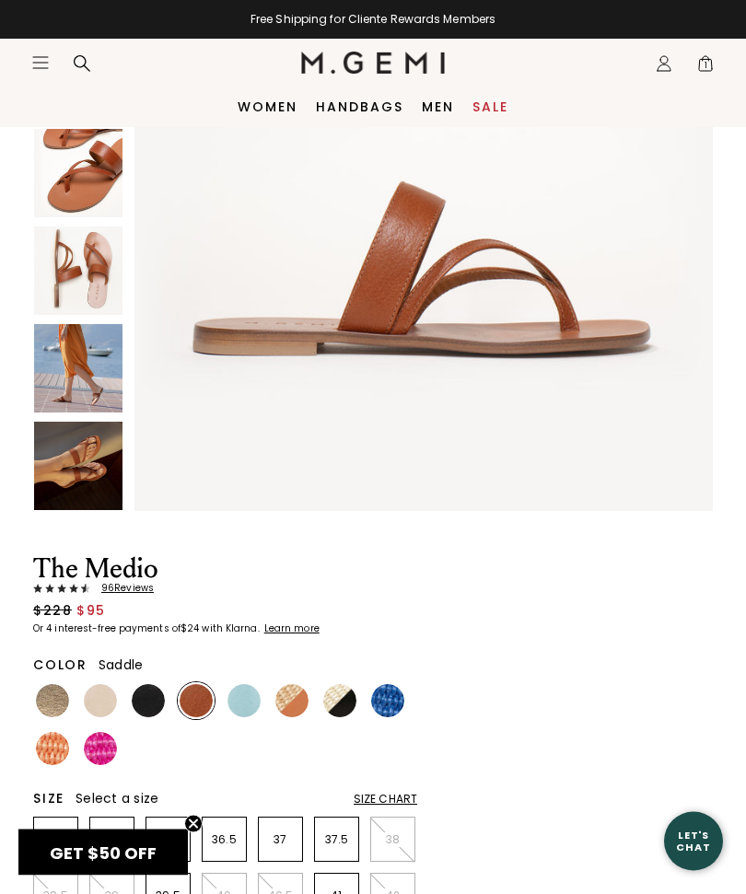
click at [89, 281] on img at bounding box center [78, 271] width 88 height 88
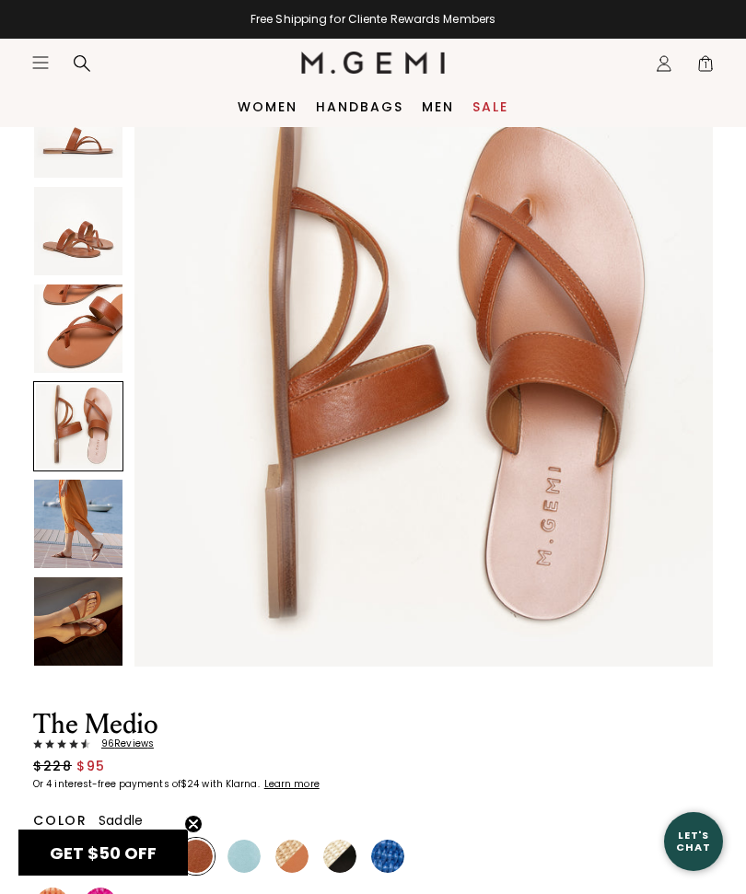
scroll to position [104, 0]
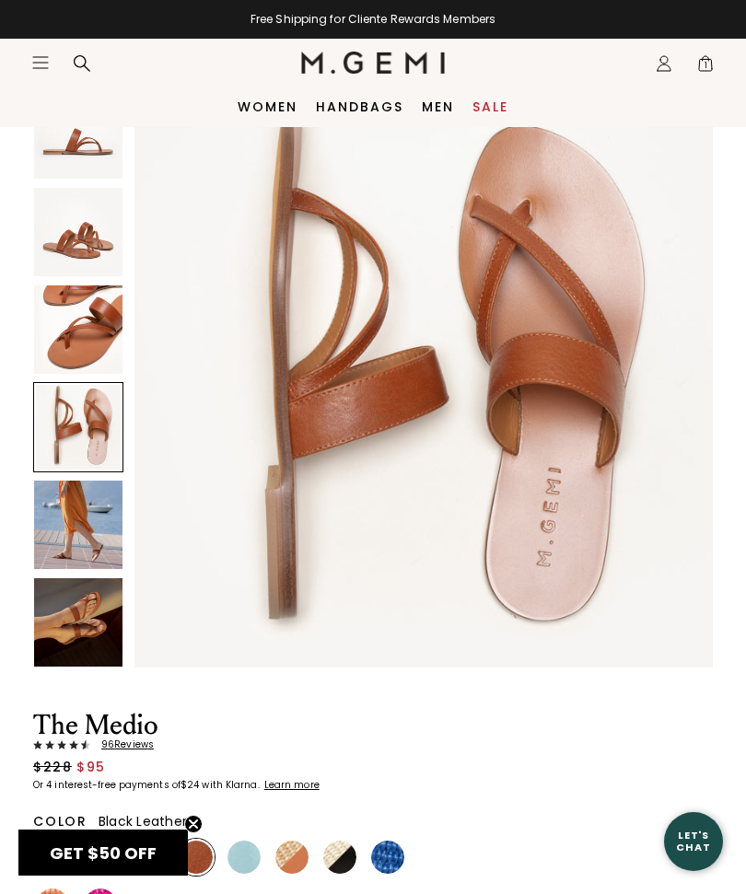
click at [156, 869] on img at bounding box center [148, 856] width 33 height 33
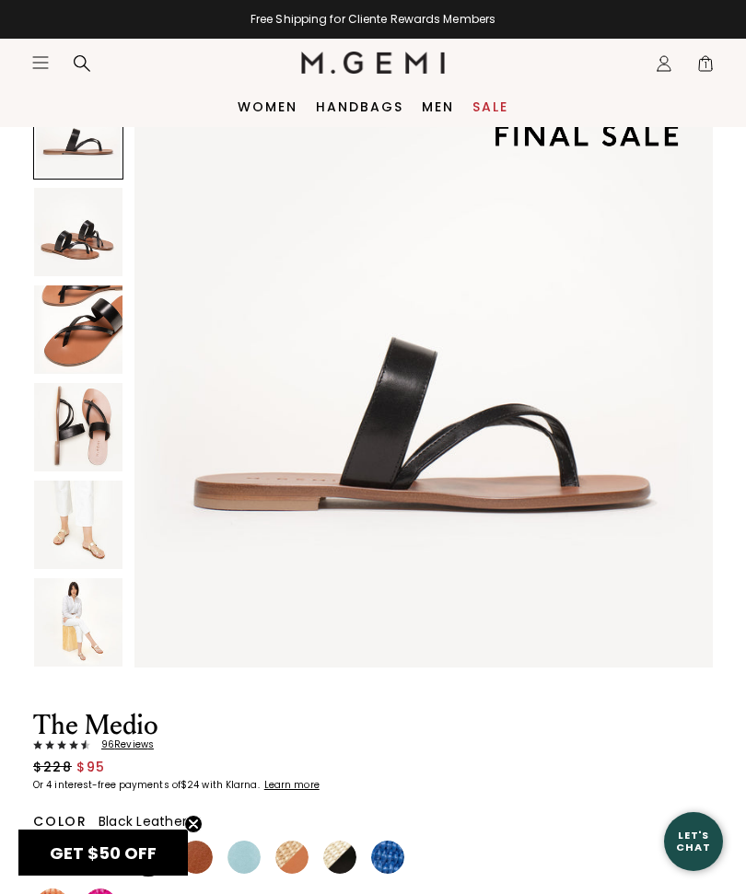
click at [57, 340] on img at bounding box center [78, 329] width 88 height 88
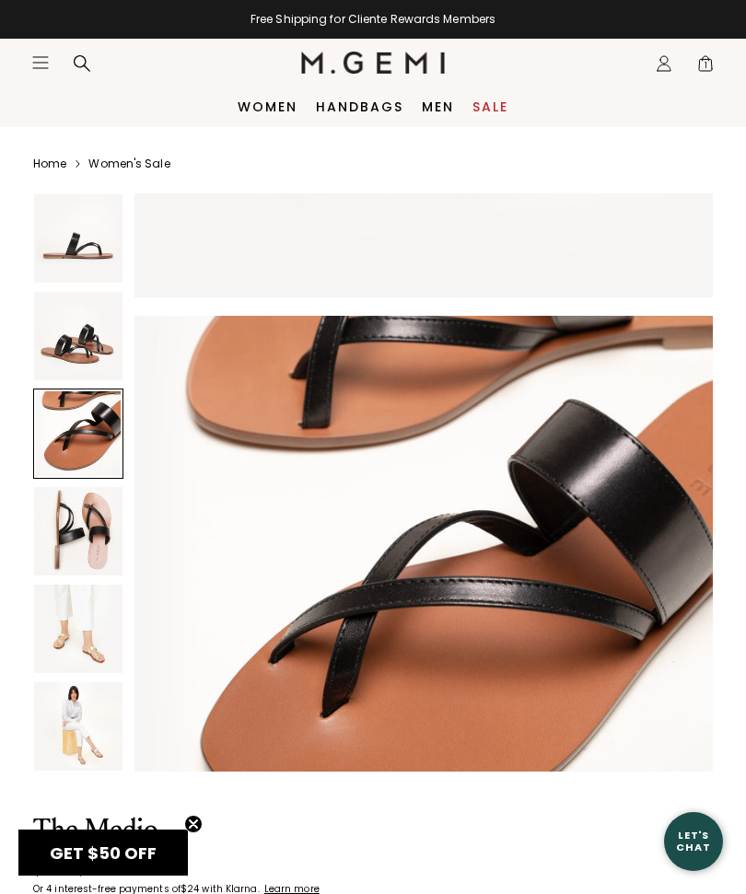
click at [32, 66] on icon "Icons/20x20/hamburger@2x" at bounding box center [40, 62] width 18 height 18
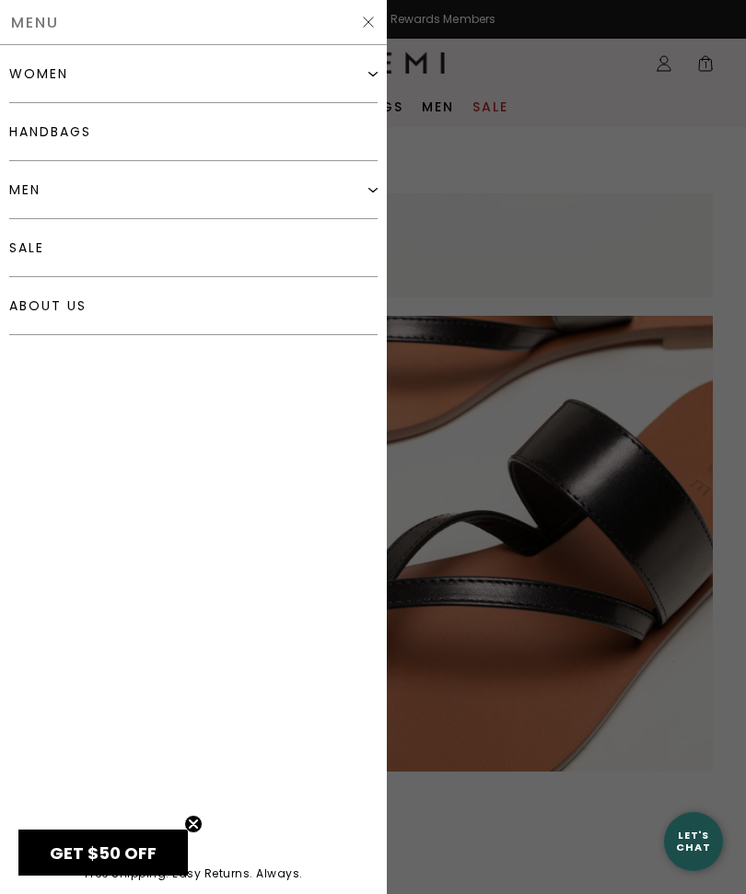
click at [20, 258] on link "sale" at bounding box center [193, 248] width 368 height 58
click at [670, 494] on div at bounding box center [373, 447] width 746 height 894
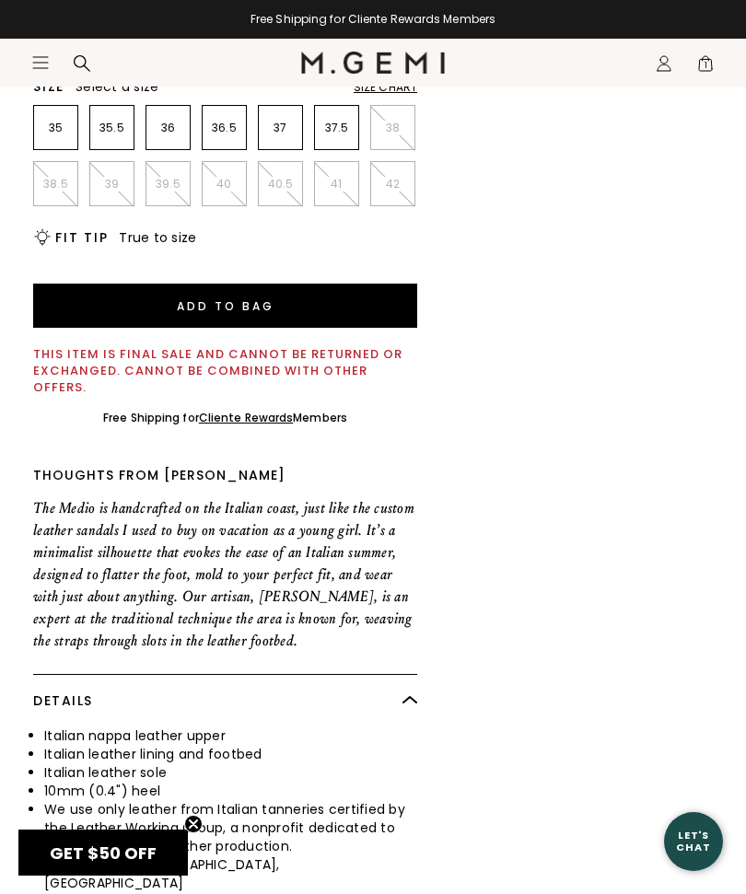
scroll to position [1034, 0]
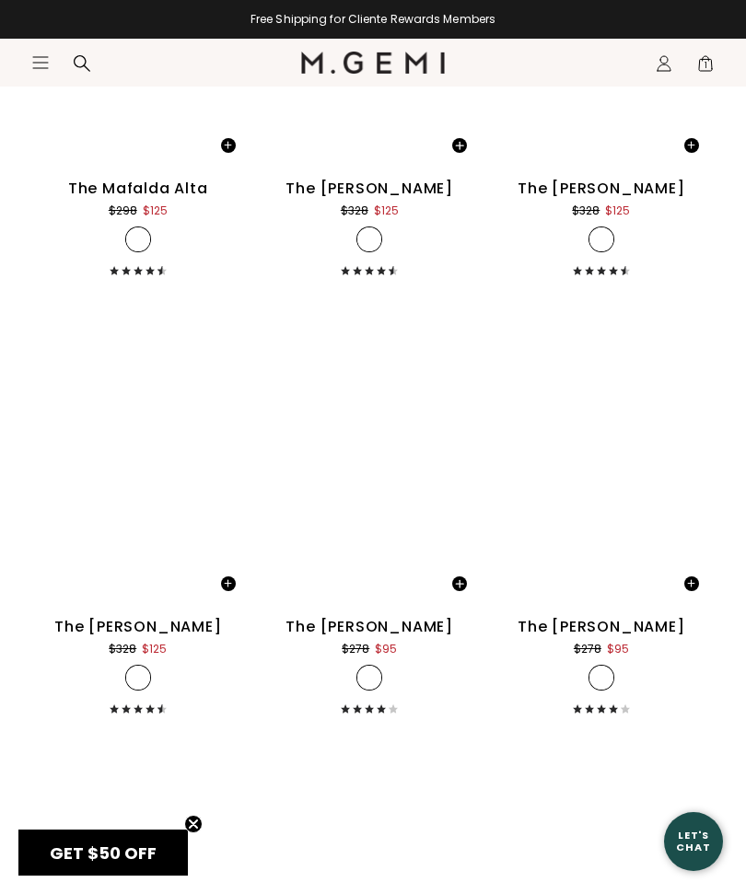
scroll to position [10093, 0]
